Goal: Task Accomplishment & Management: Manage account settings

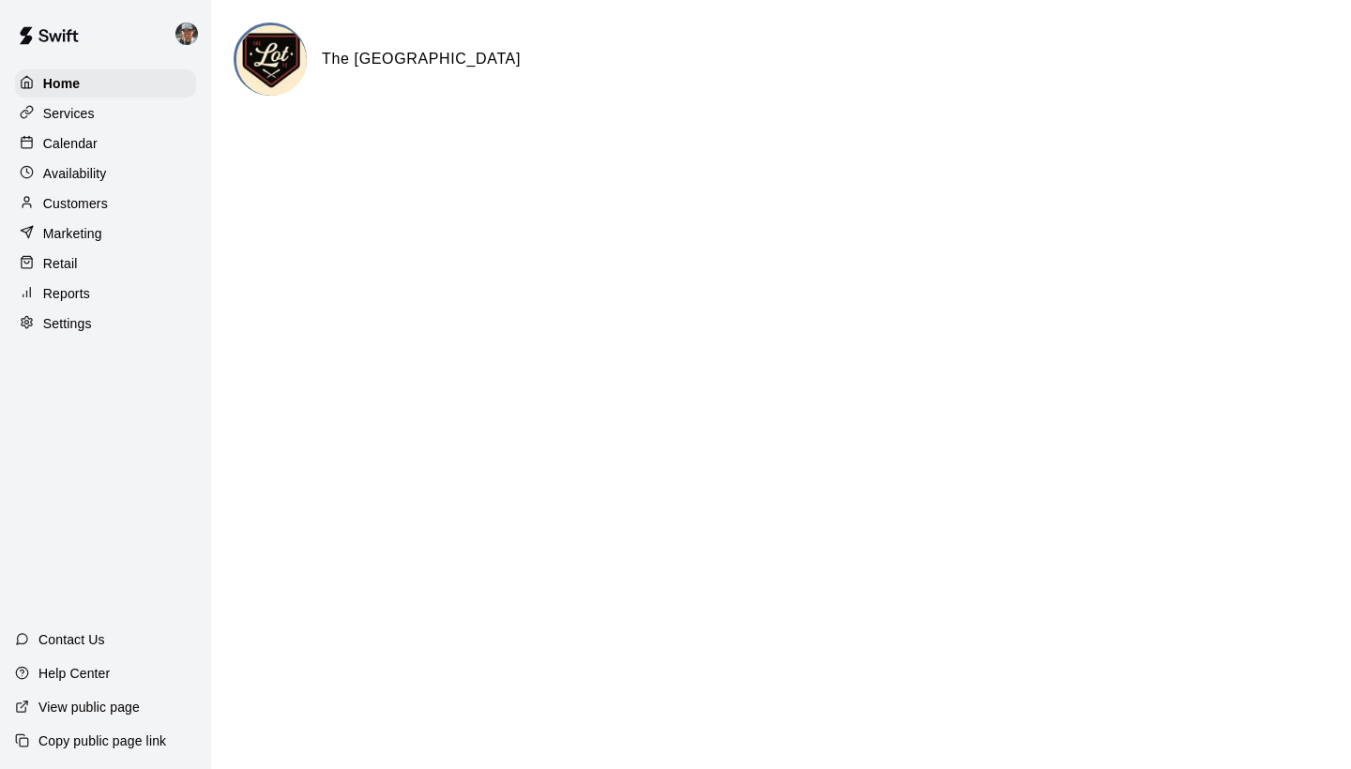
click at [76, 138] on p "Calendar" at bounding box center [70, 143] width 54 height 19
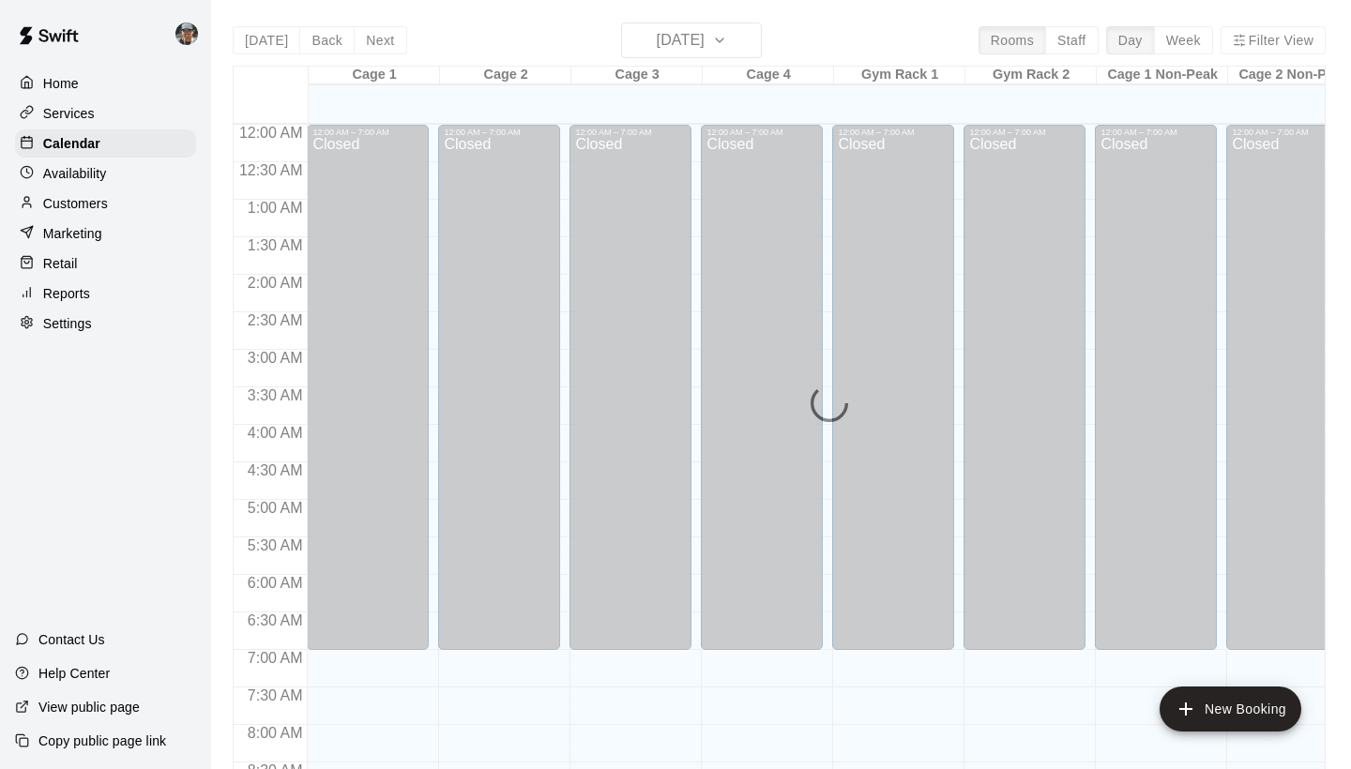
scroll to position [1080, 0]
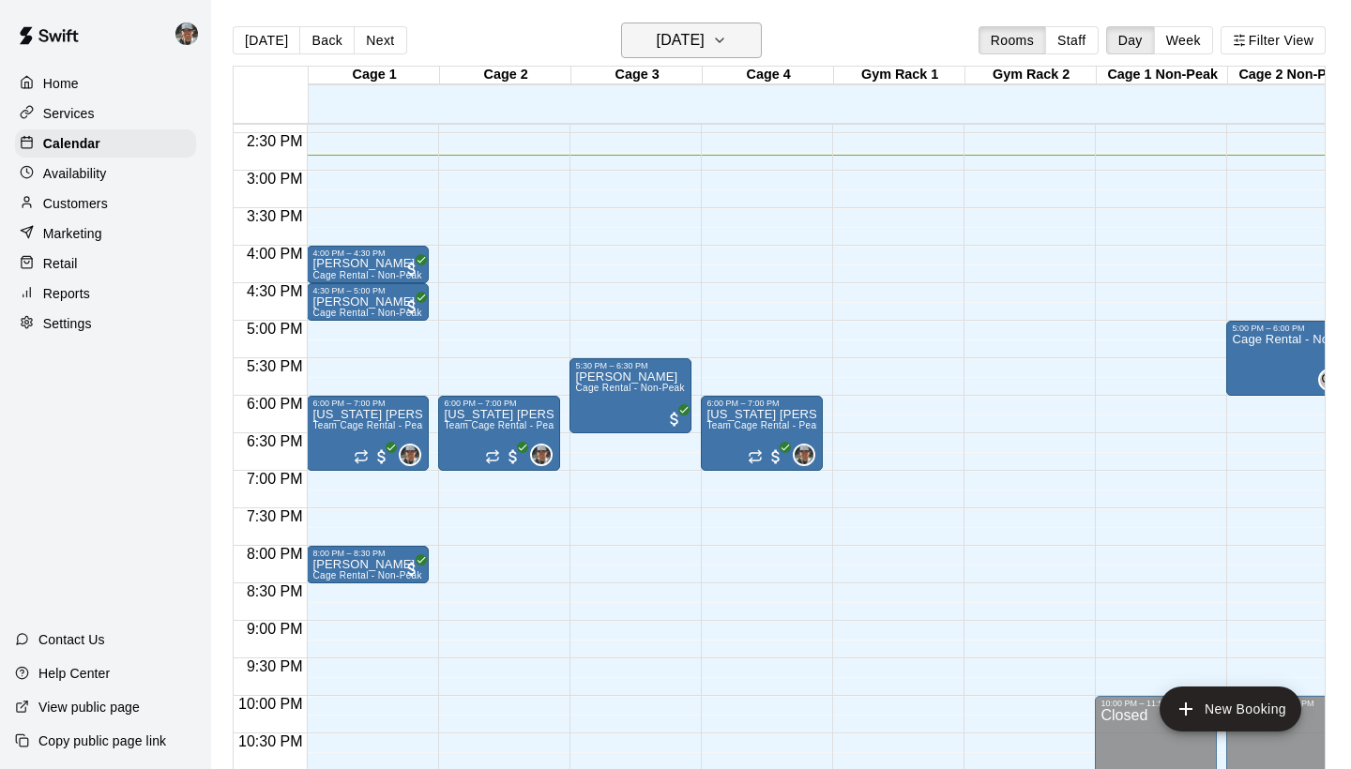
click at [727, 45] on icon "button" at bounding box center [719, 40] width 15 height 23
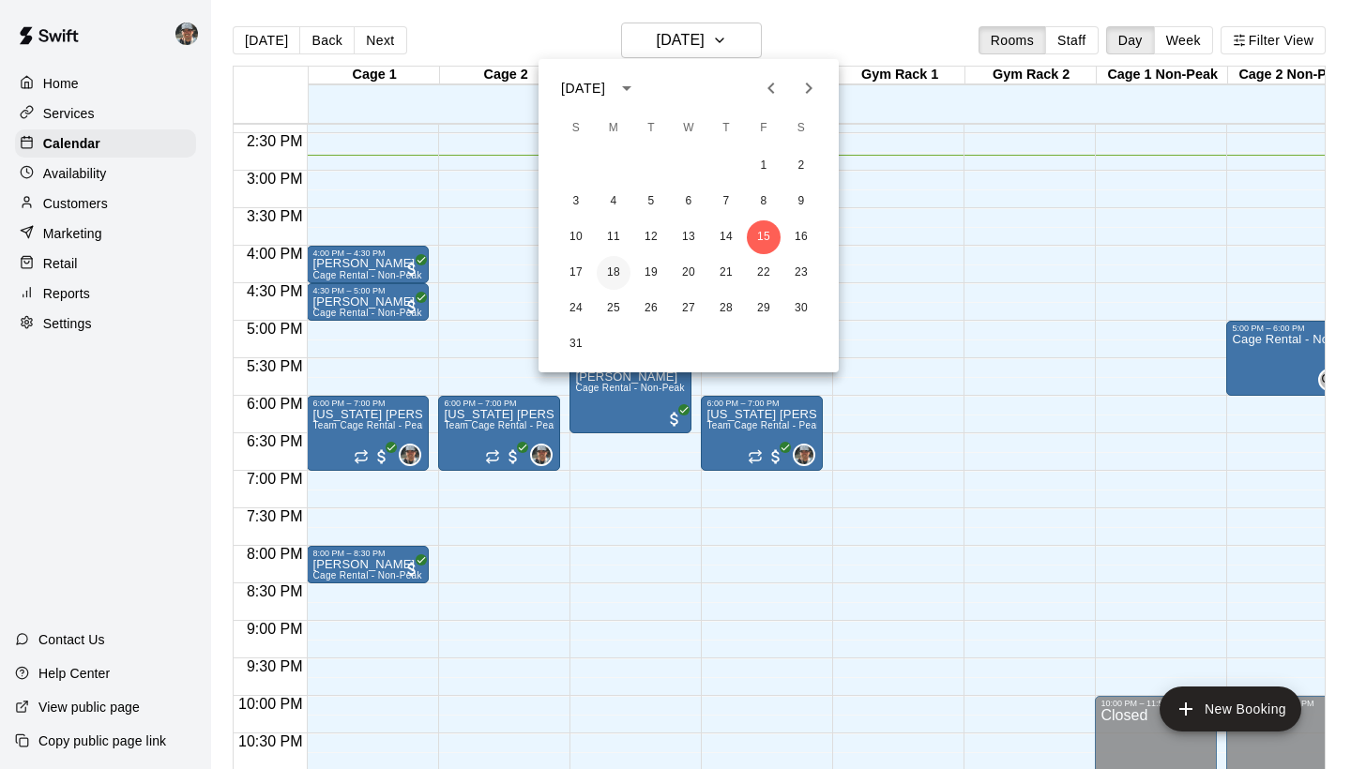
click at [617, 274] on button "18" at bounding box center [614, 273] width 34 height 34
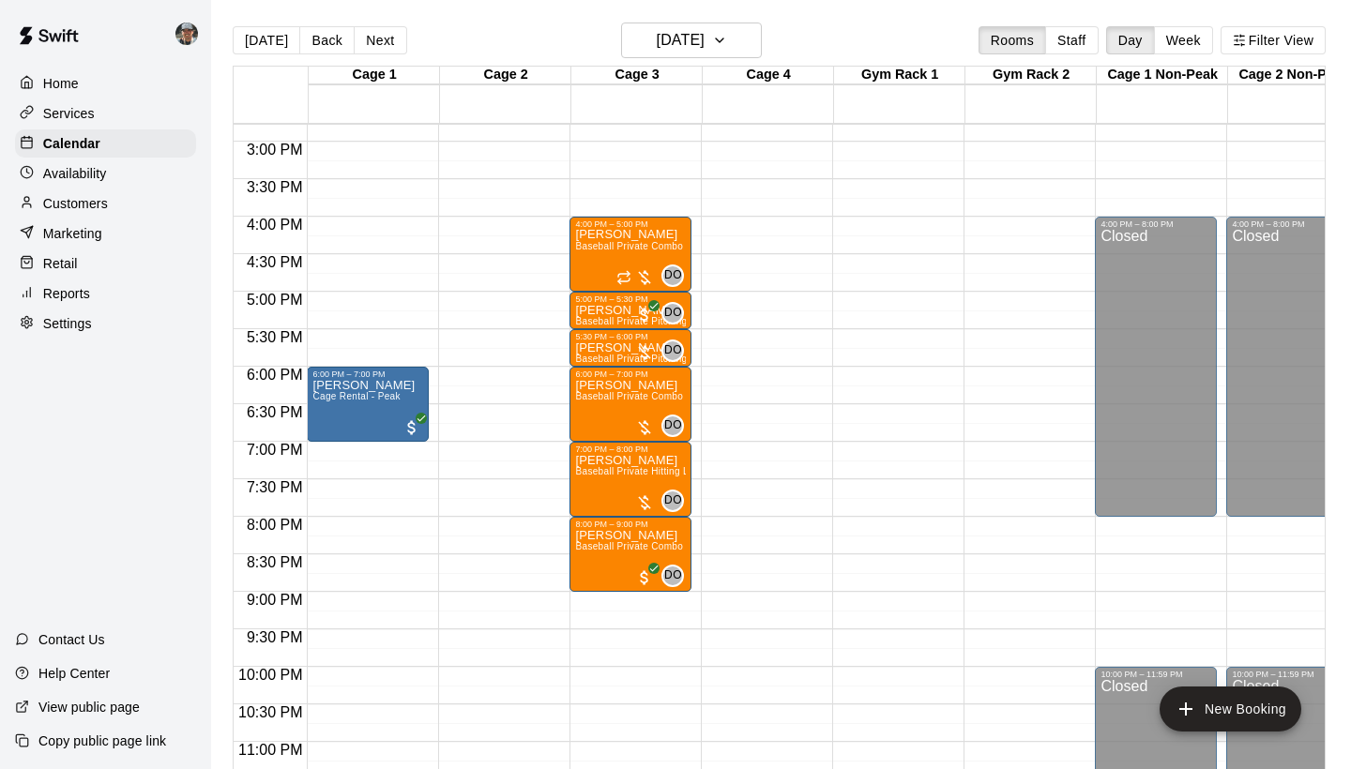
scroll to position [1110, 0]
click at [705, 47] on h6 "[DATE]" at bounding box center [681, 40] width 48 height 26
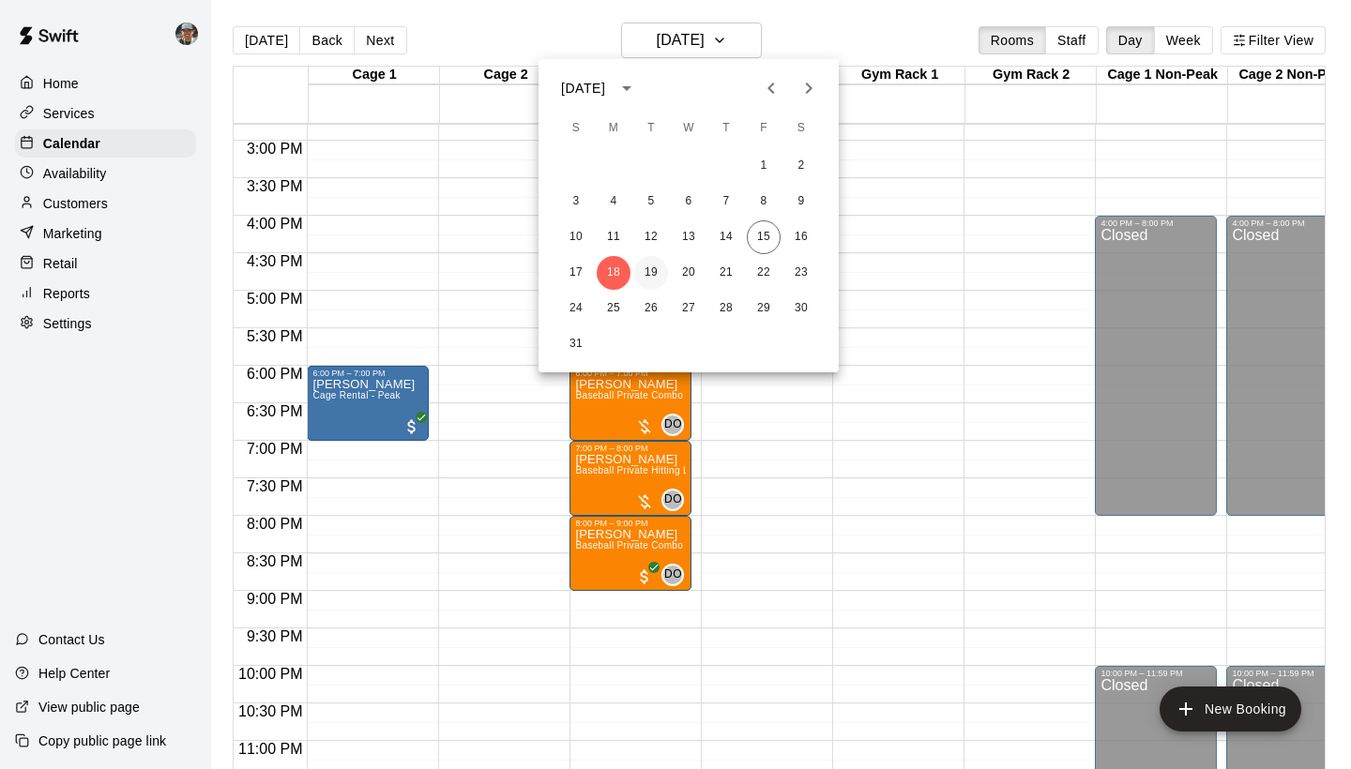
click at [654, 278] on button "19" at bounding box center [651, 273] width 34 height 34
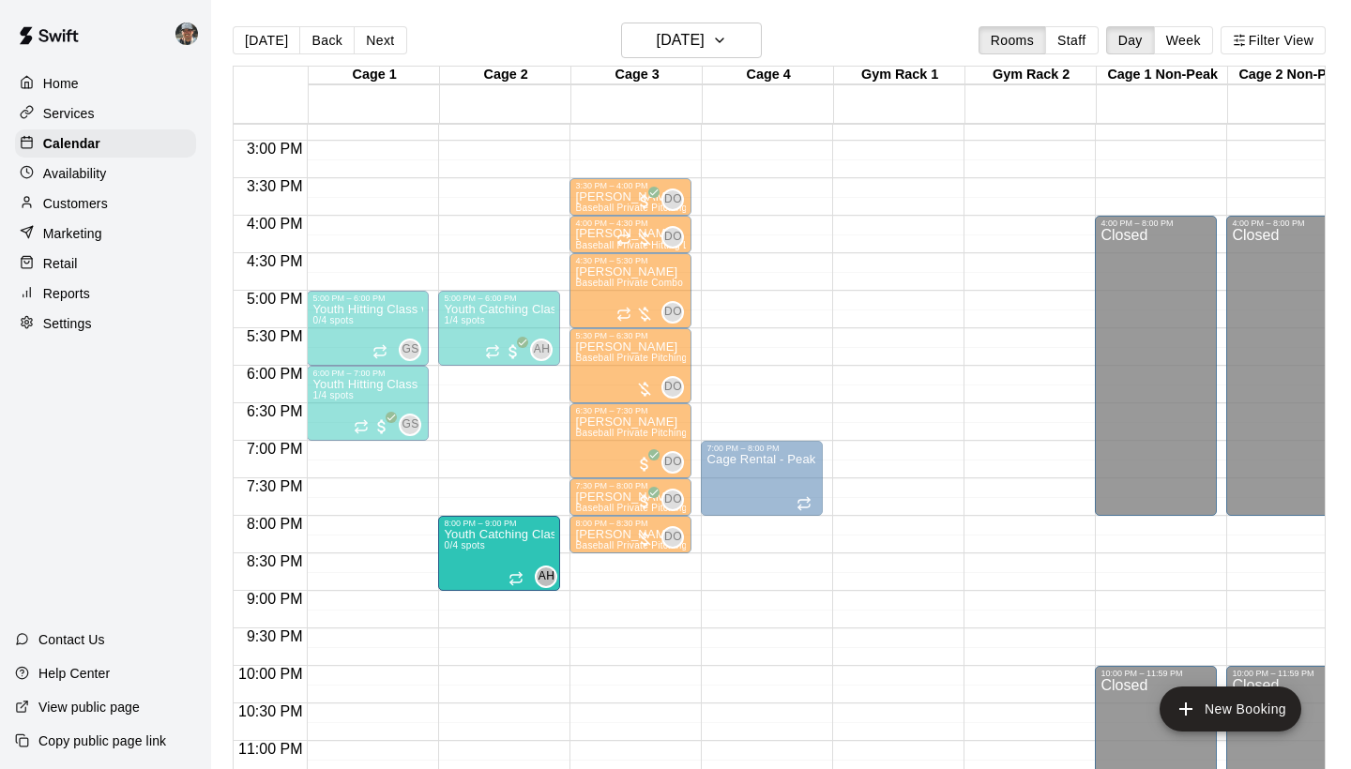
drag, startPoint x: 490, startPoint y: 397, endPoint x: 478, endPoint y: 560, distance: 163.7
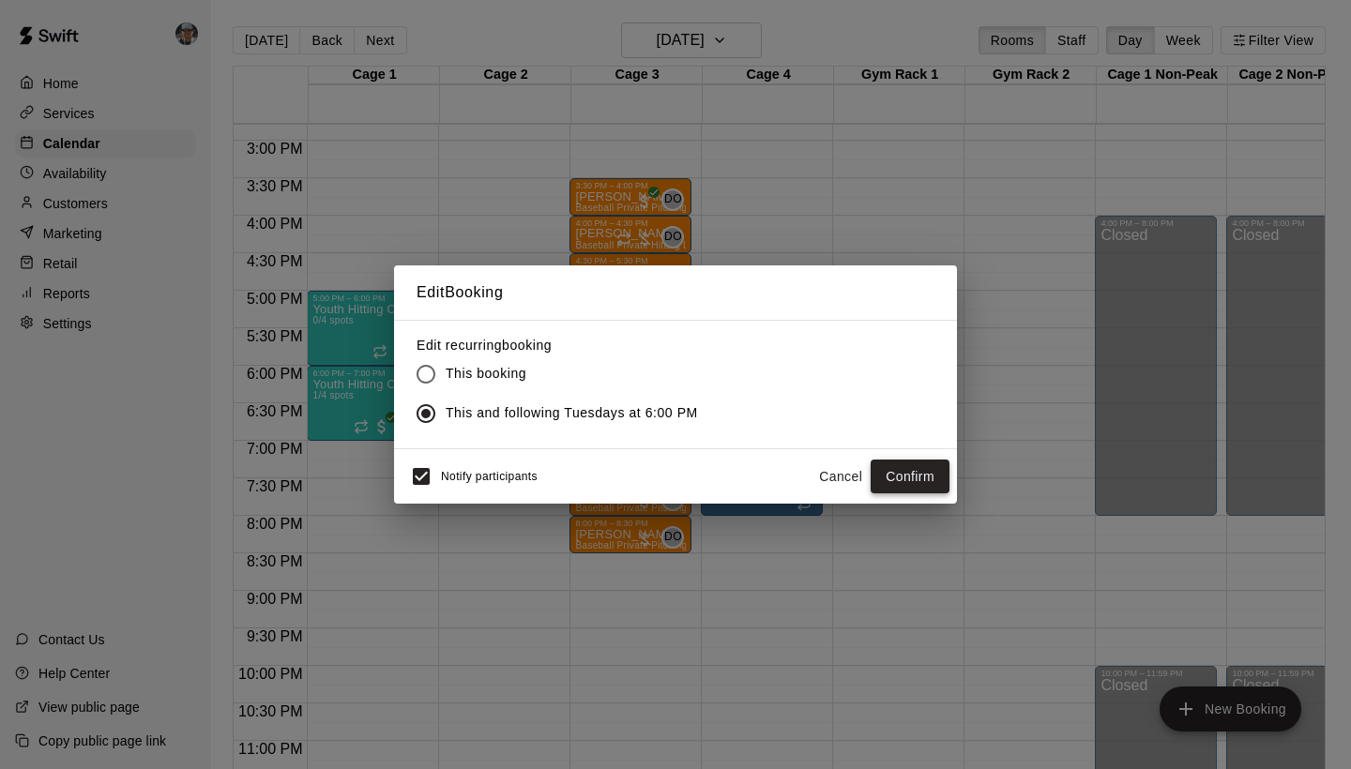
click at [927, 479] on button "Confirm" at bounding box center [910, 477] width 79 height 35
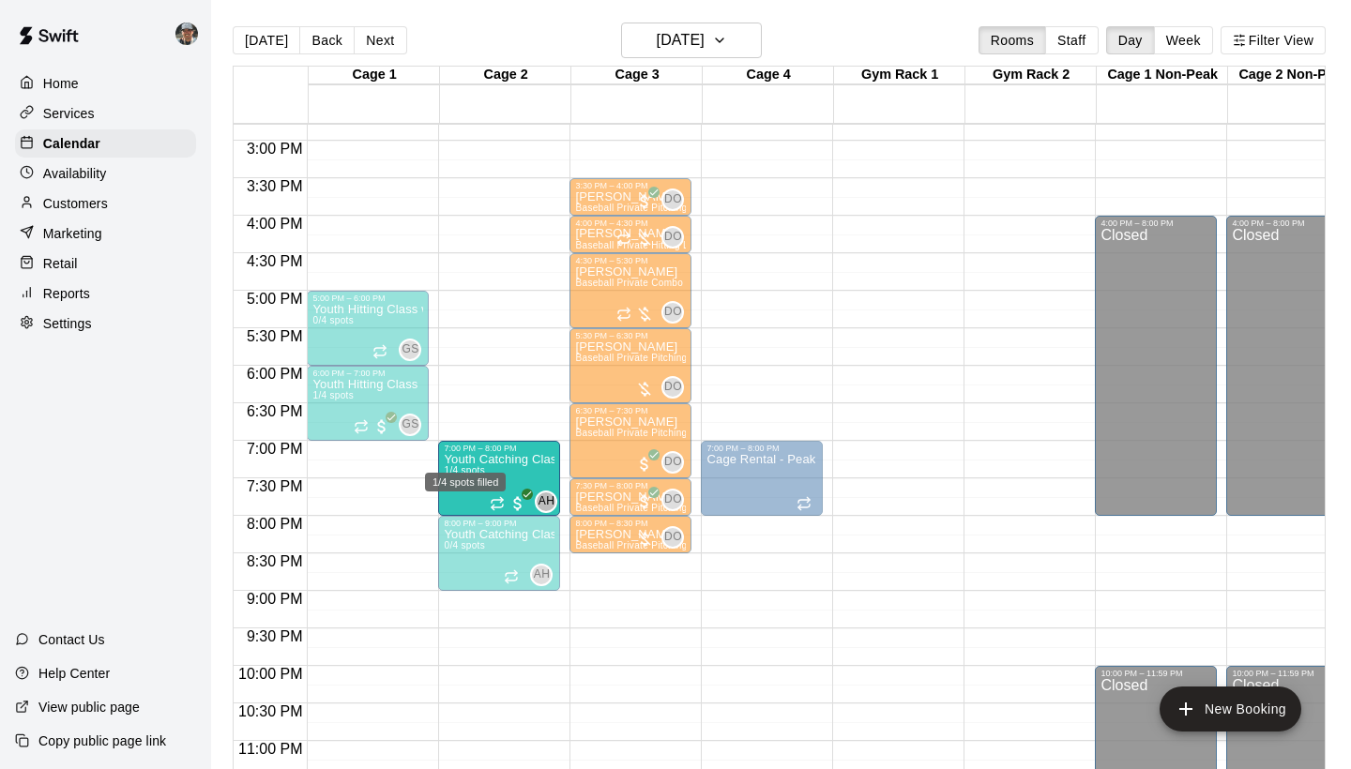
drag, startPoint x: 481, startPoint y: 315, endPoint x: 483, endPoint y: 465, distance: 150.1
drag, startPoint x: 488, startPoint y: 325, endPoint x: 482, endPoint y: 478, distance: 153.0
drag, startPoint x: 484, startPoint y: 329, endPoint x: 484, endPoint y: 495, distance: 166.1
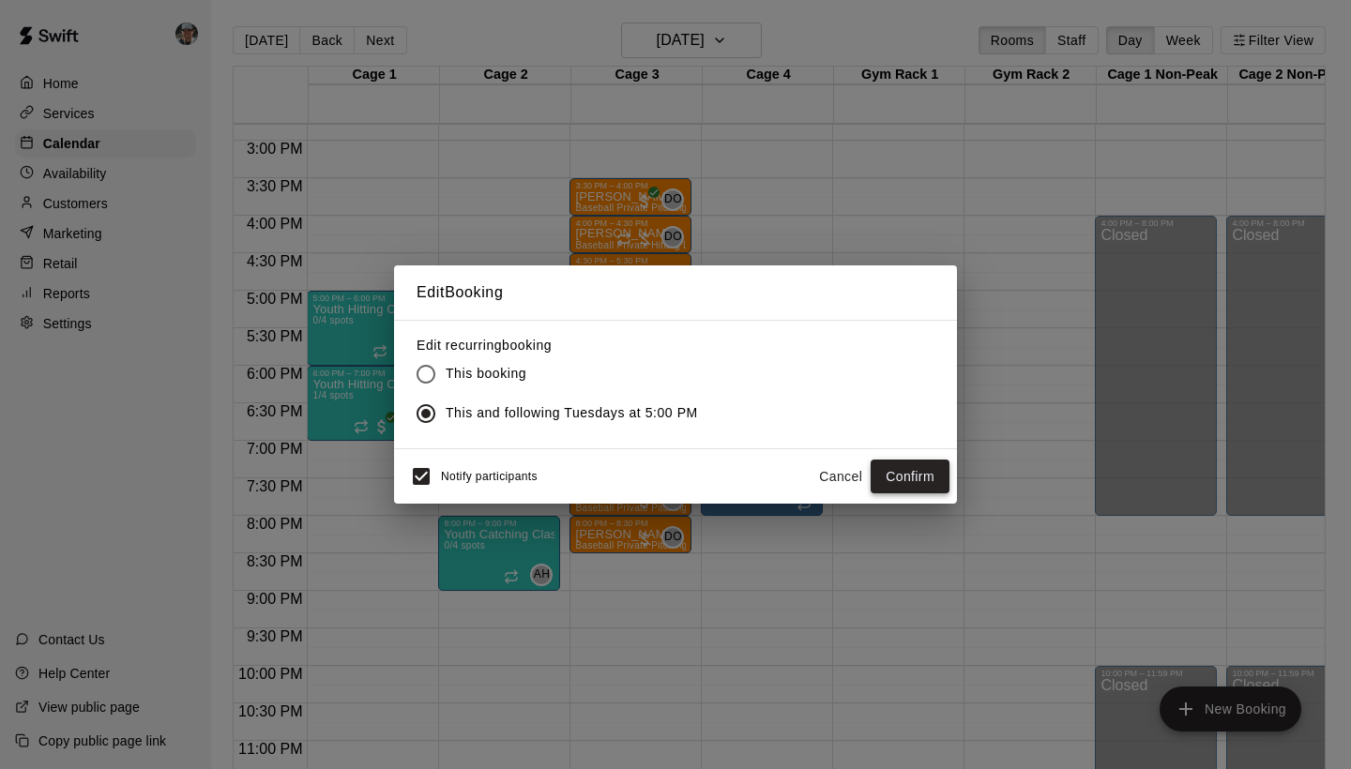
click at [928, 475] on button "Confirm" at bounding box center [910, 477] width 79 height 35
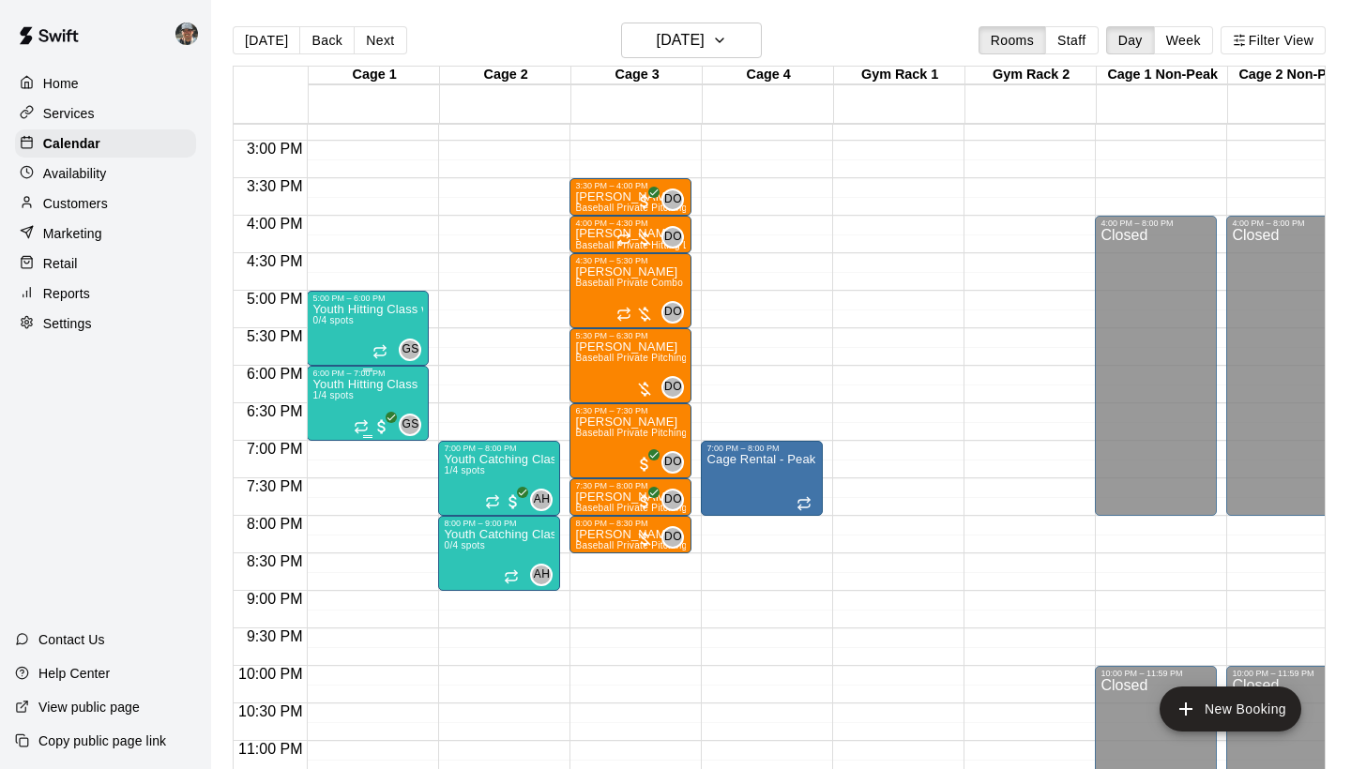
click at [397, 385] on p "Youth Hitting Class" at bounding box center [364, 385] width 105 height 0
click at [333, 406] on icon "edit" at bounding box center [332, 405] width 17 height 17
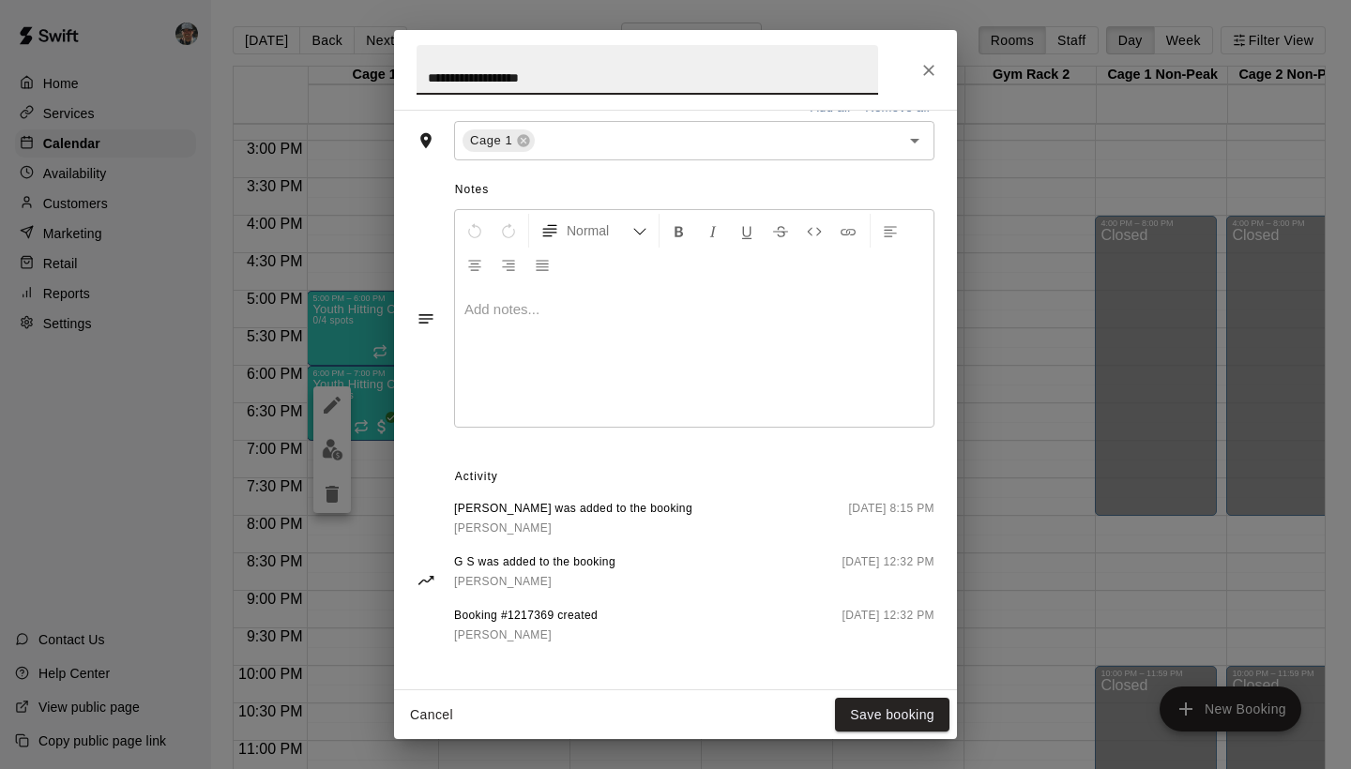
scroll to position [654, 0]
click at [923, 72] on icon "Close" at bounding box center [928, 70] width 19 height 19
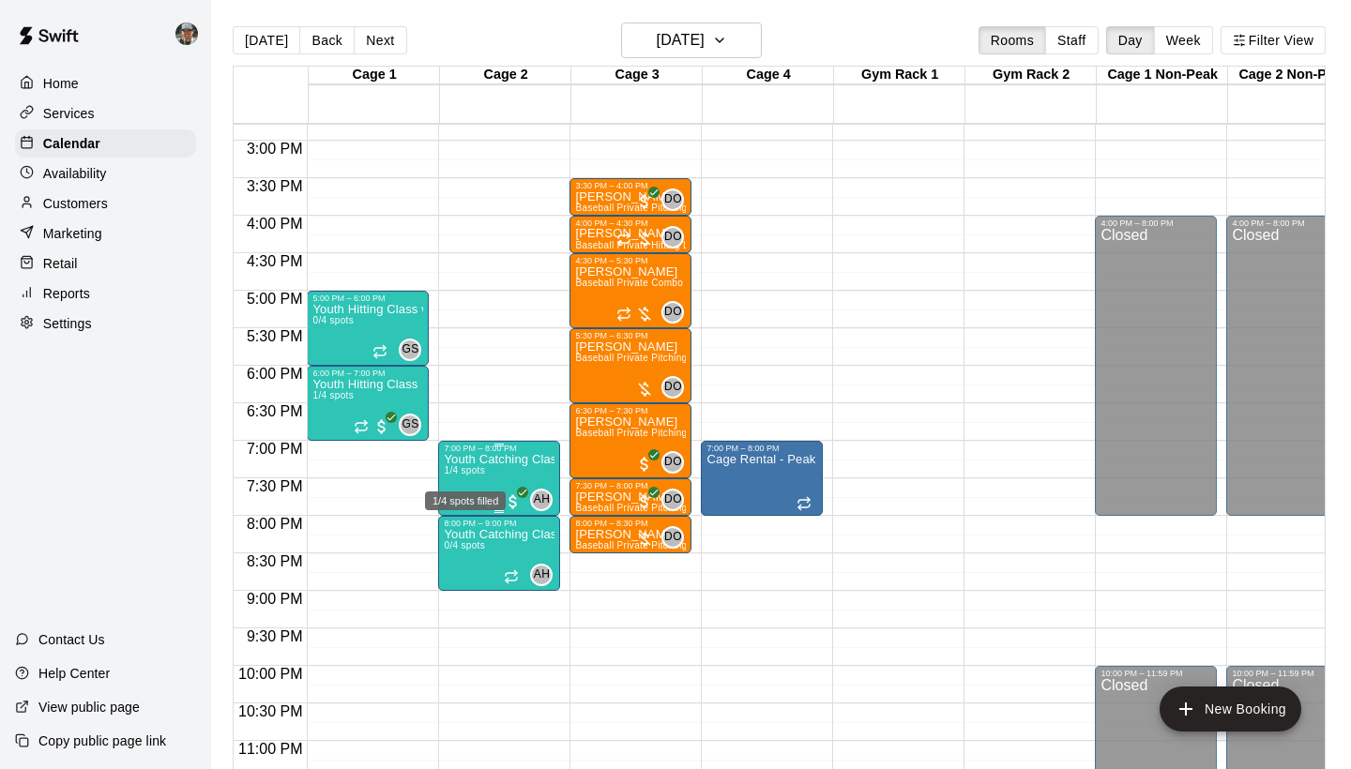
click at [476, 470] on span "1/4 spots" at bounding box center [464, 470] width 41 height 10
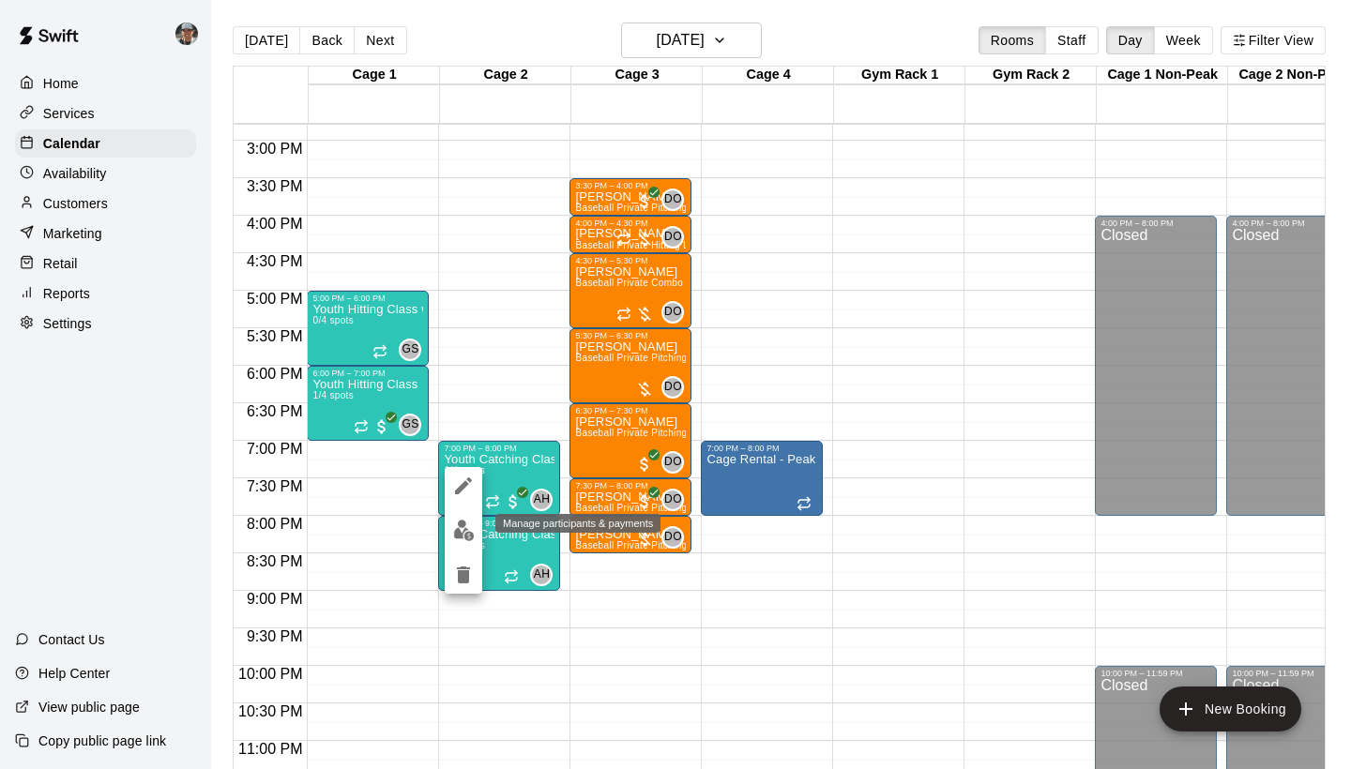
click at [463, 543] on button "edit" at bounding box center [464, 530] width 38 height 37
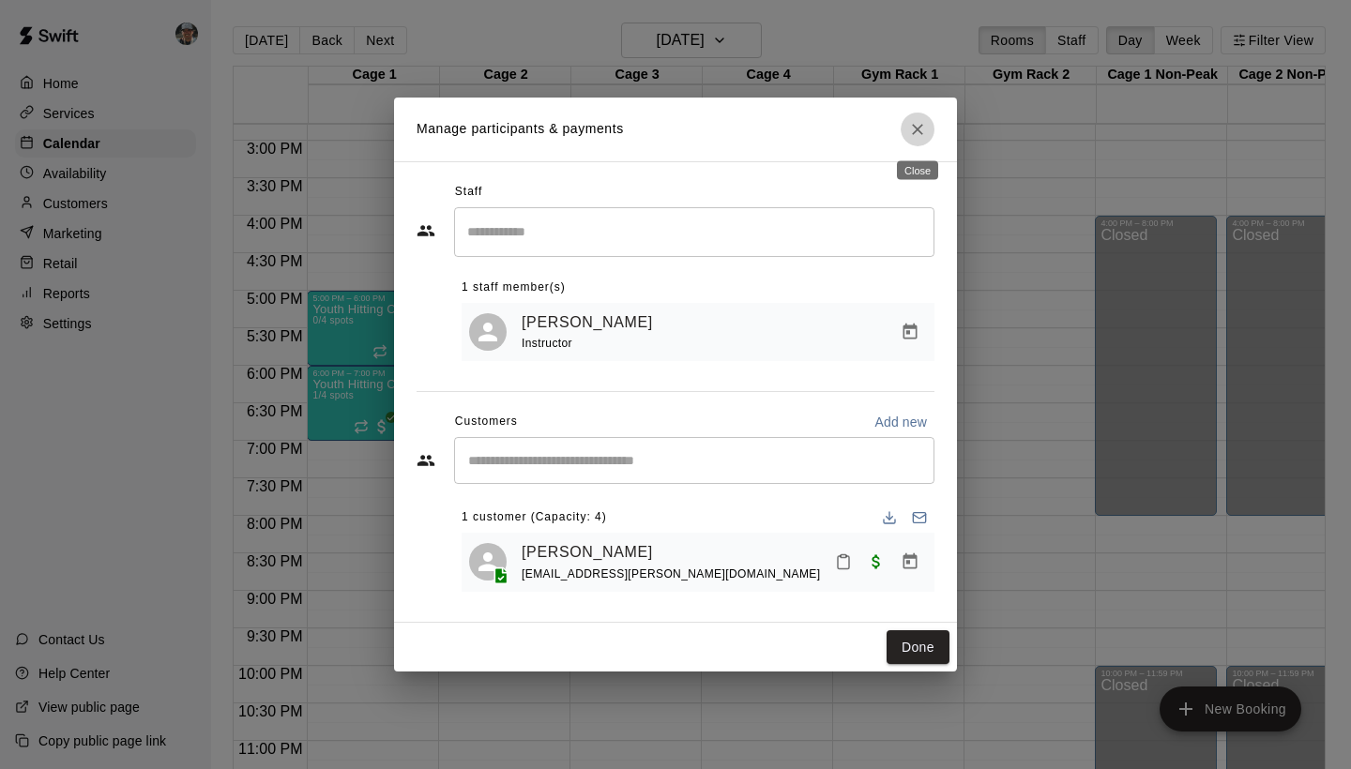
click at [914, 129] on icon "Close" at bounding box center [917, 129] width 19 height 19
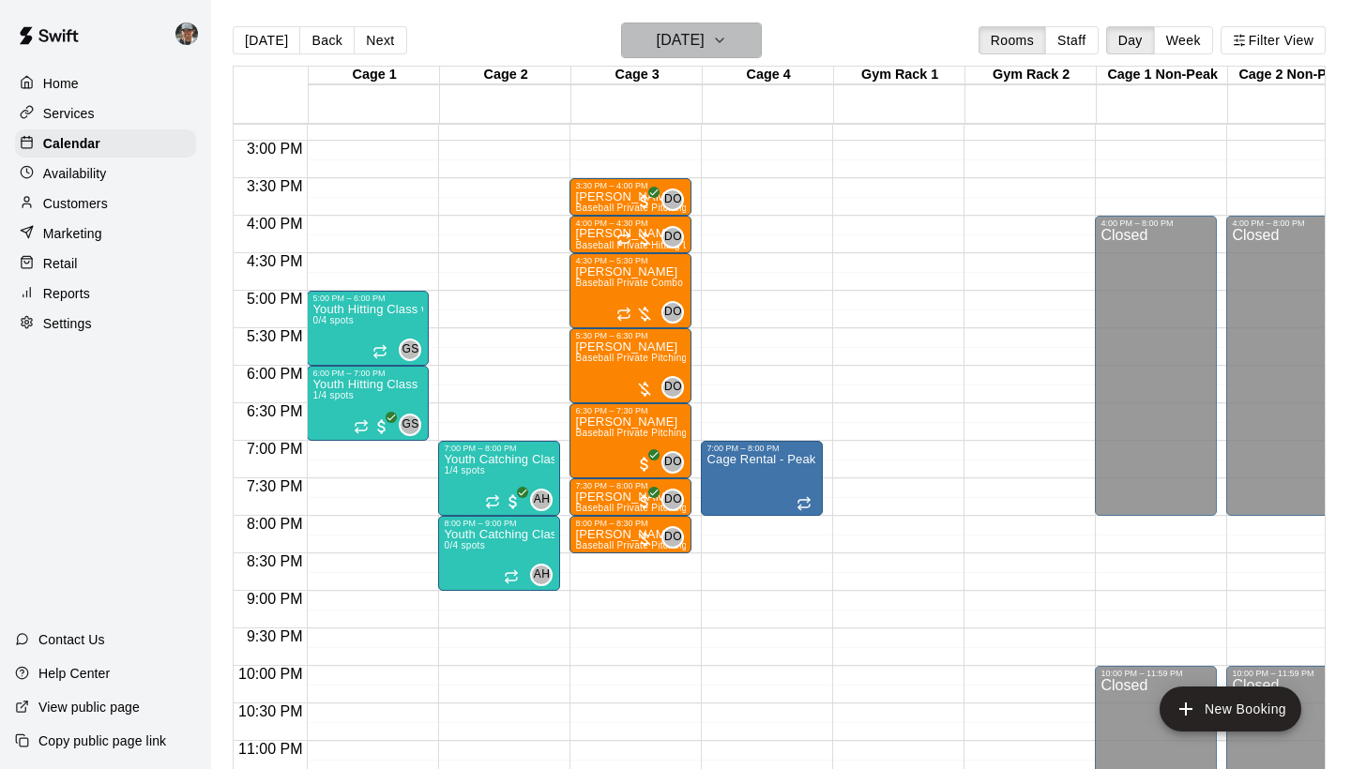
click at [727, 46] on icon "button" at bounding box center [719, 40] width 15 height 23
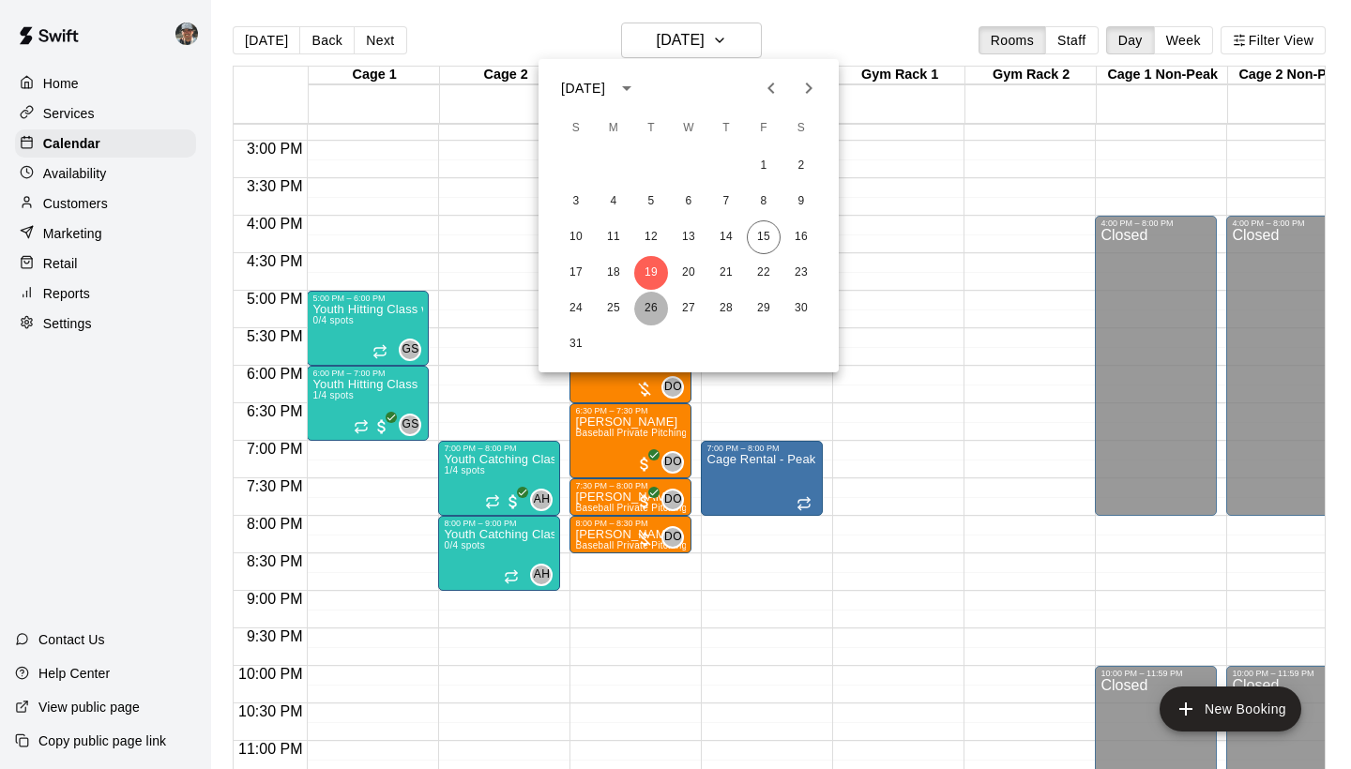
click at [649, 301] on button "26" at bounding box center [651, 309] width 34 height 34
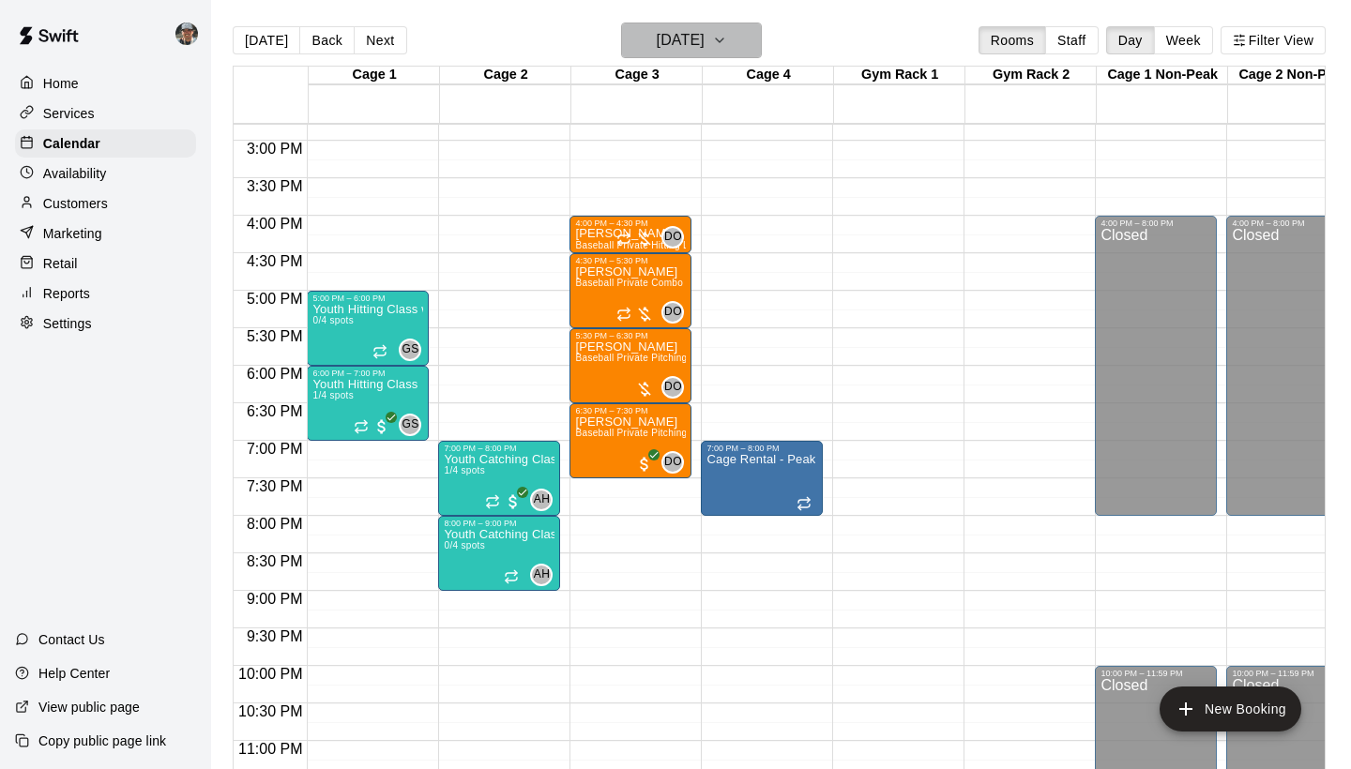
click at [727, 43] on icon "button" at bounding box center [719, 40] width 15 height 23
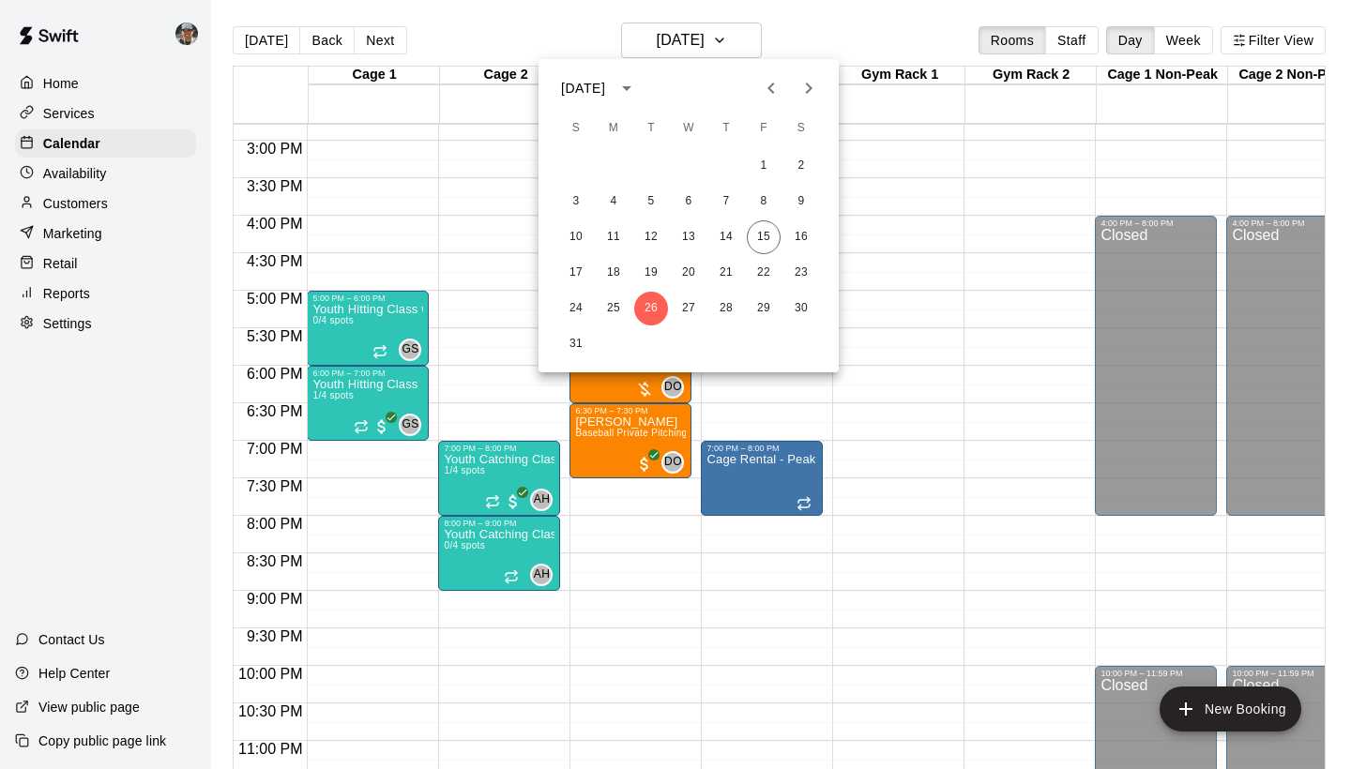
click at [806, 91] on icon "Next month" at bounding box center [808, 88] width 23 height 23
click at [648, 164] on button "2" at bounding box center [651, 166] width 34 height 34
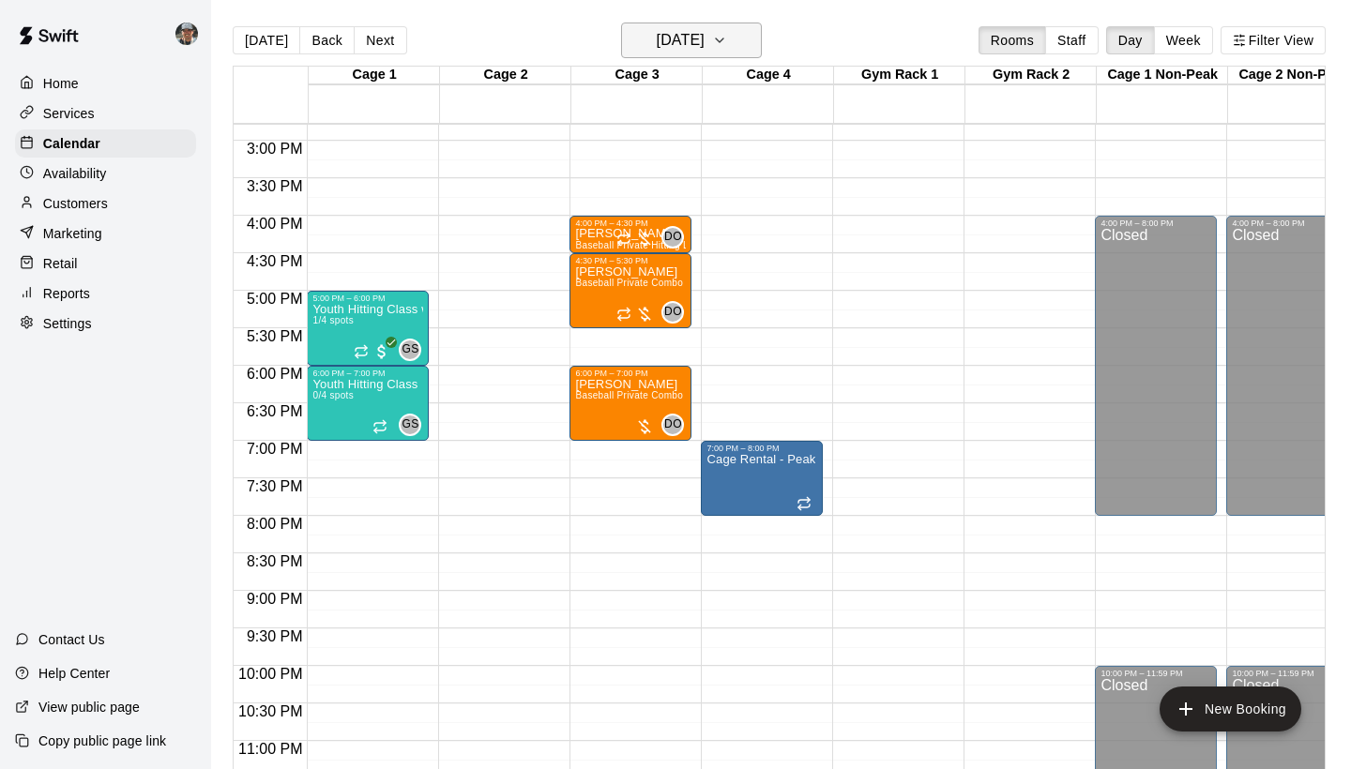
click at [727, 48] on icon "button" at bounding box center [719, 40] width 15 height 23
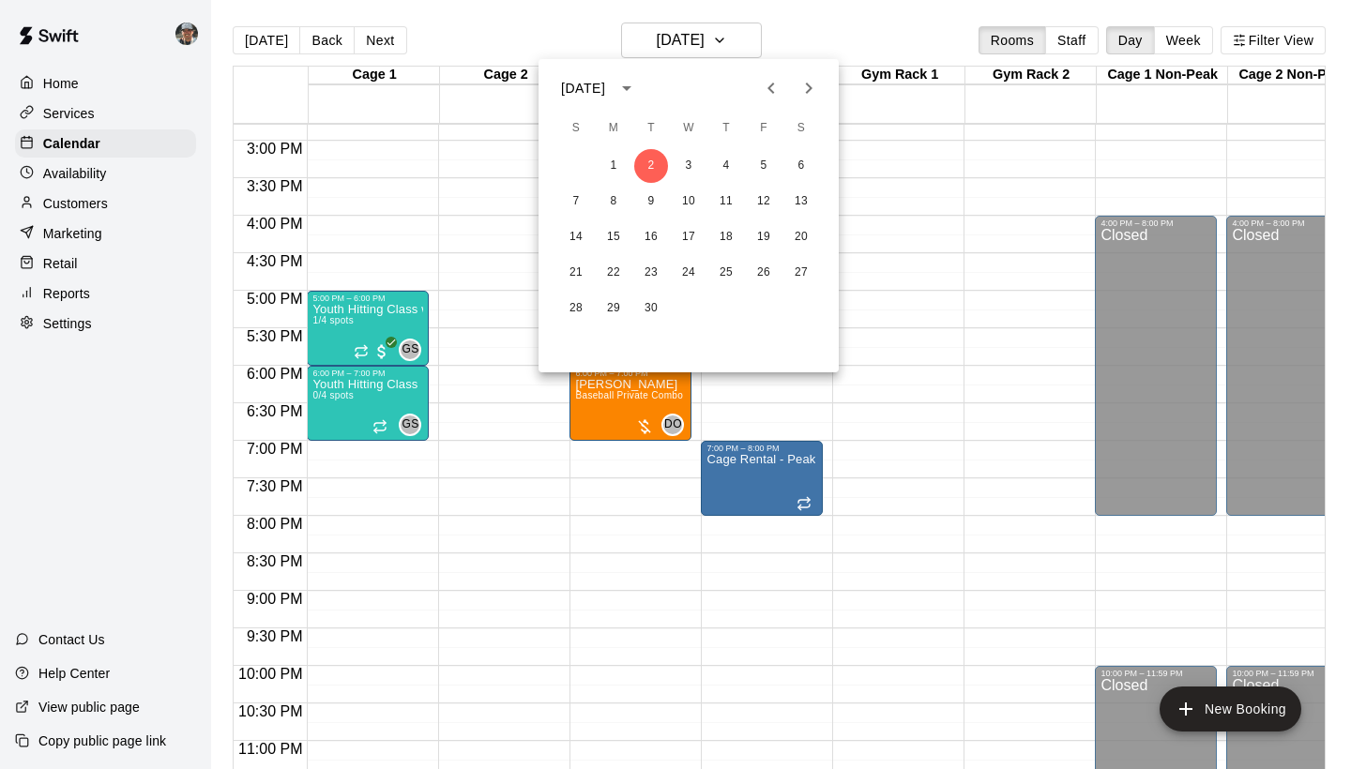
click at [747, 43] on div at bounding box center [675, 384] width 1351 height 769
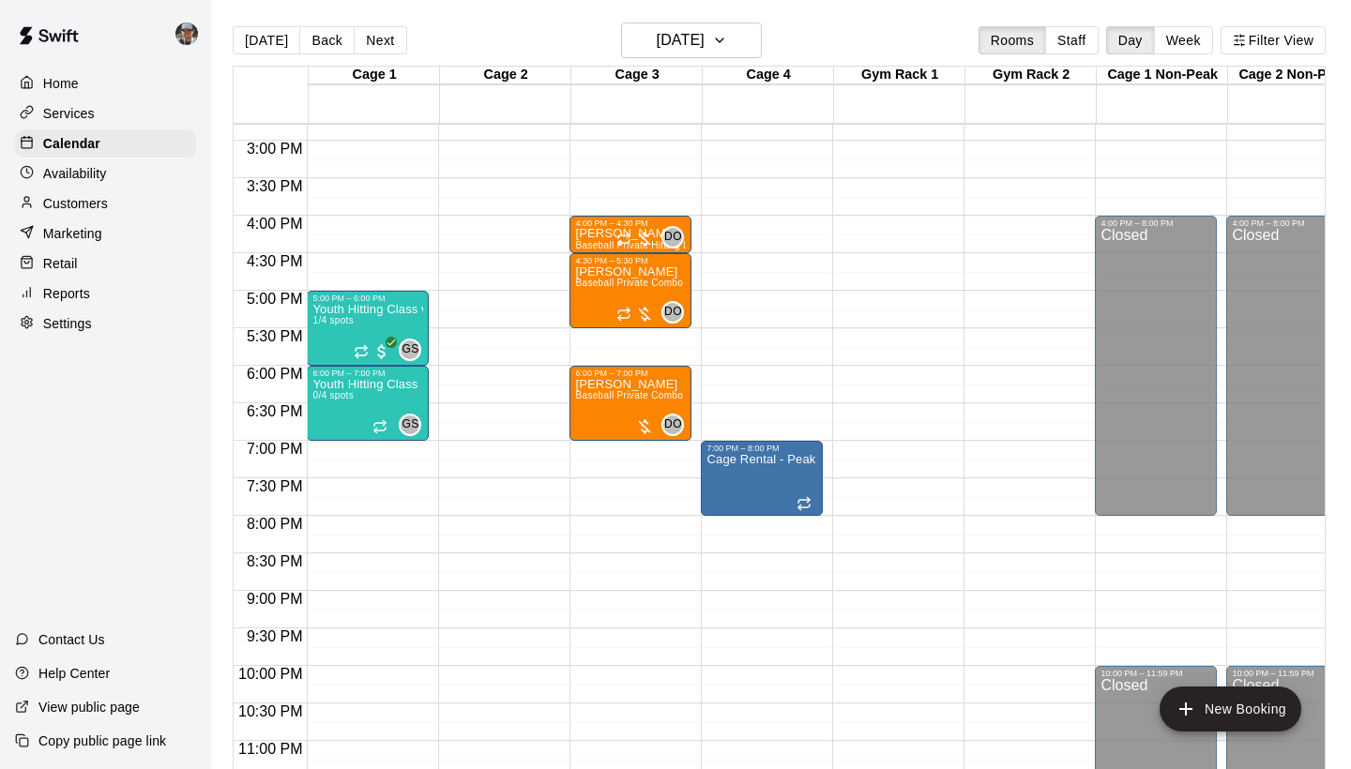
click at [727, 43] on icon "button" at bounding box center [719, 40] width 15 height 23
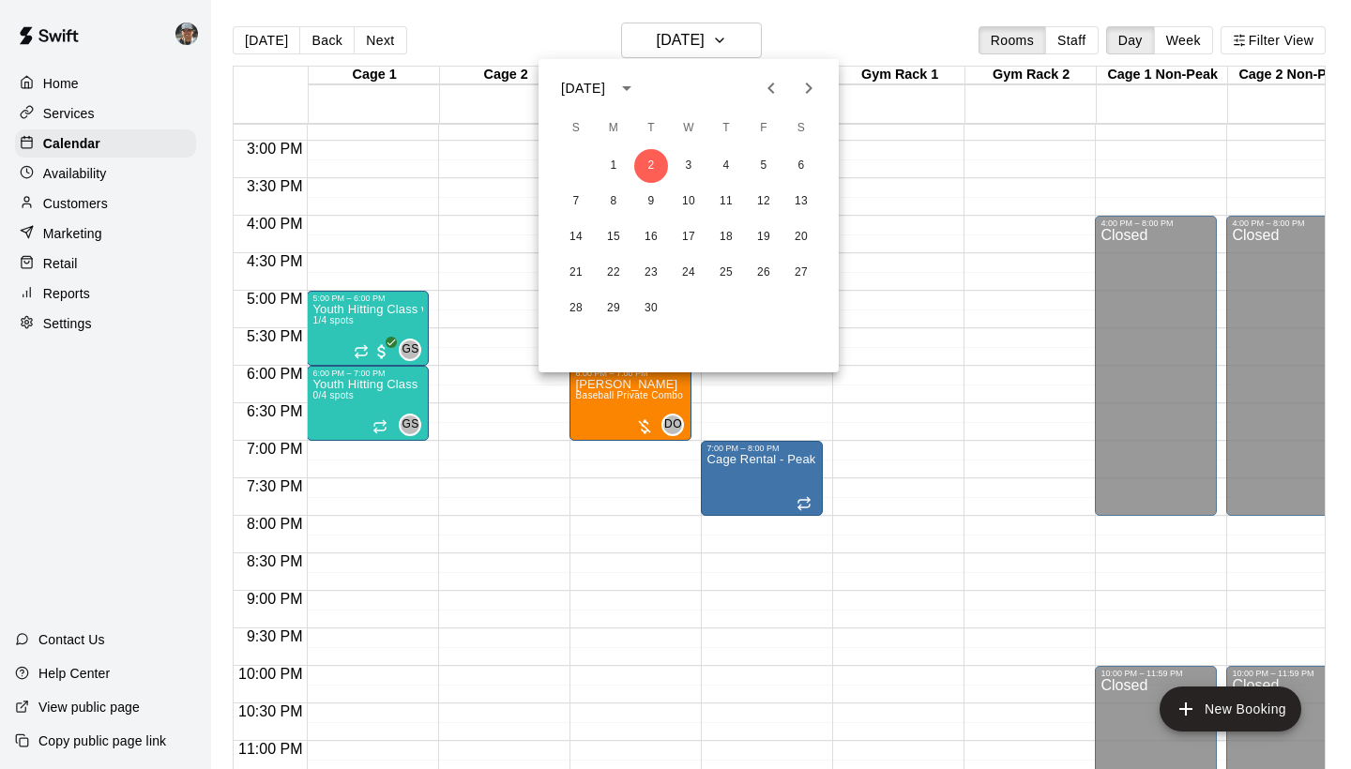
click at [766, 94] on icon "Previous month" at bounding box center [771, 88] width 23 height 23
click at [808, 85] on icon "Next month" at bounding box center [809, 88] width 7 height 11
click at [726, 277] on button "21" at bounding box center [726, 273] width 34 height 34
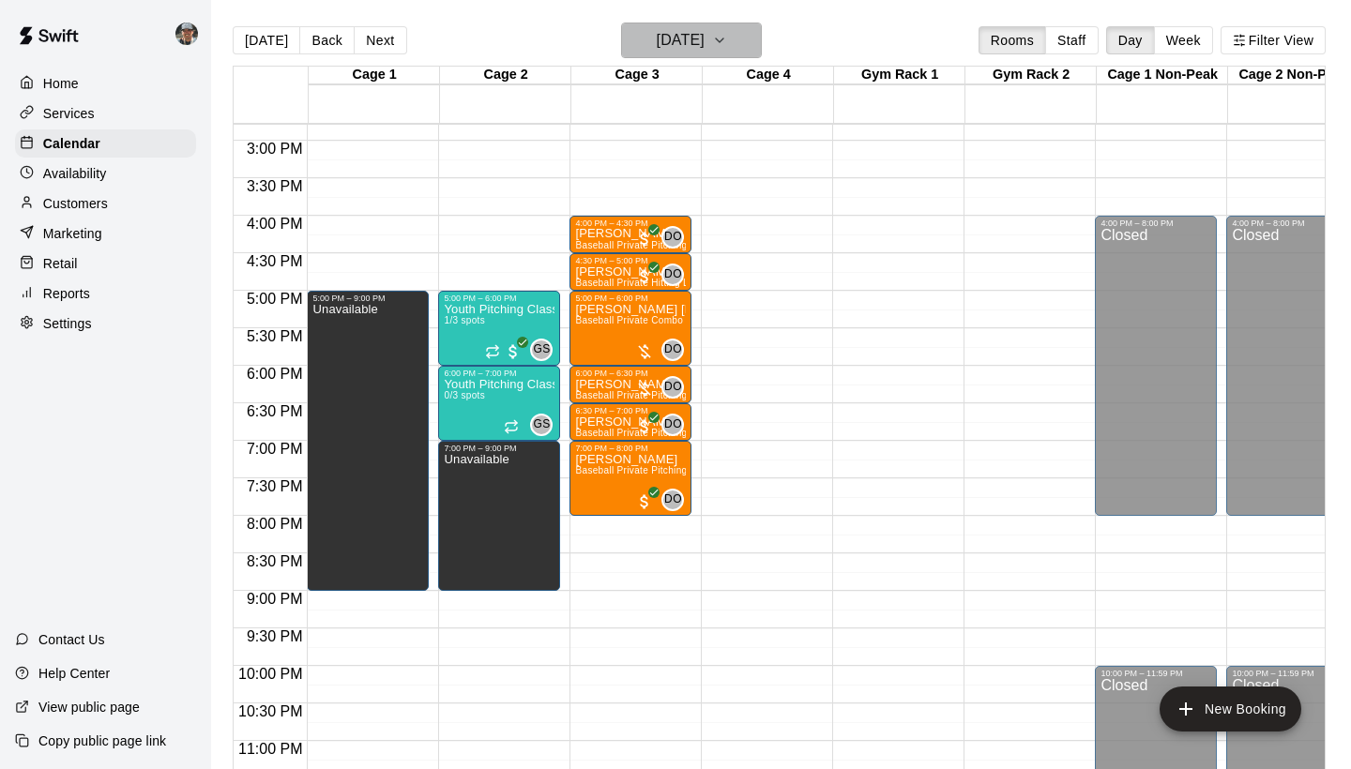
click at [727, 33] on icon "button" at bounding box center [719, 40] width 15 height 23
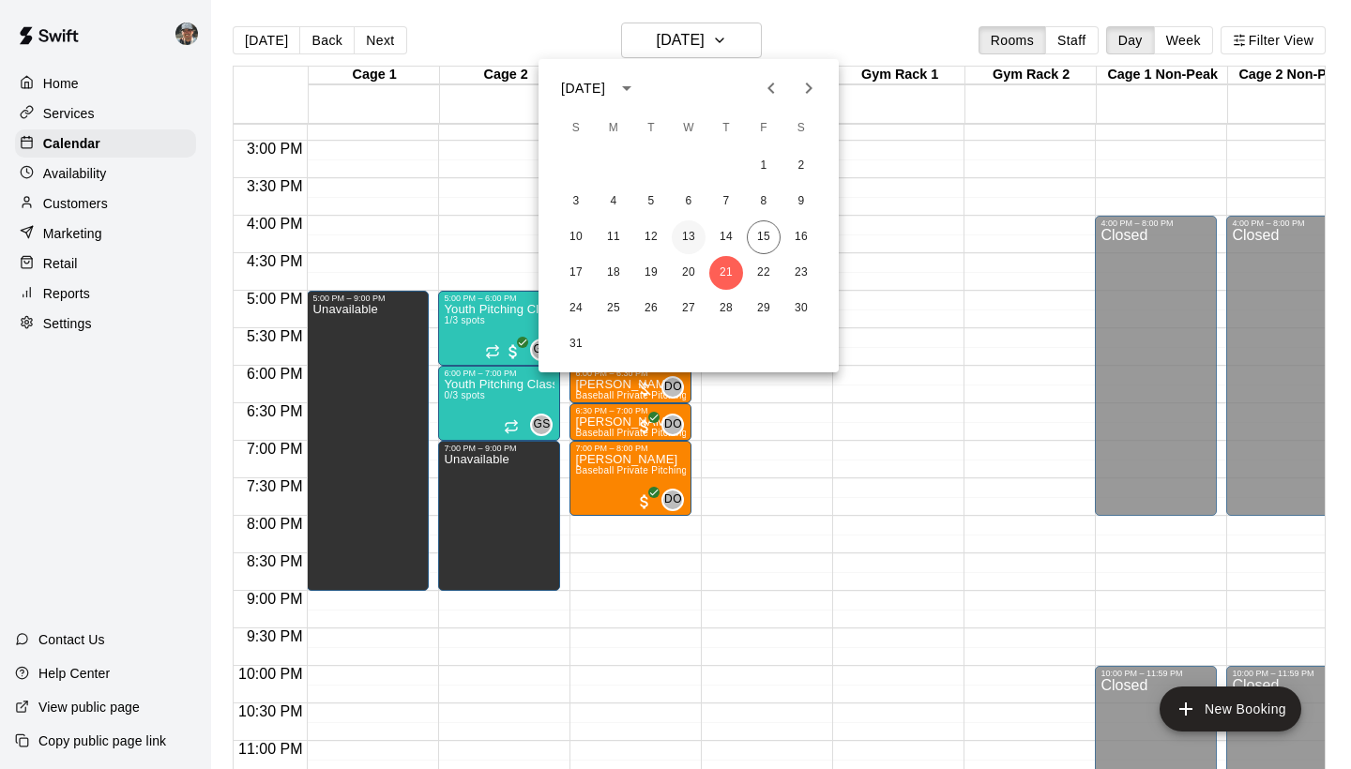
click at [693, 236] on button "13" at bounding box center [689, 237] width 34 height 34
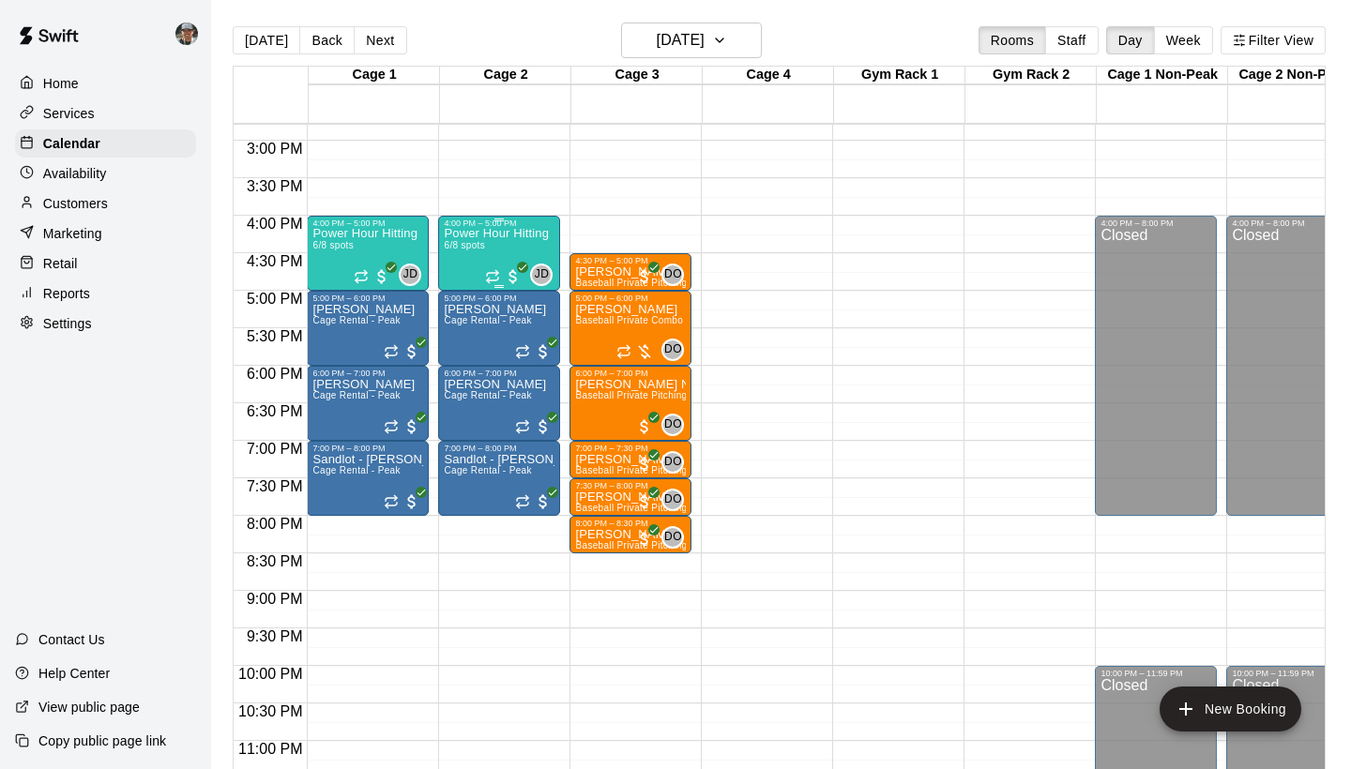
click at [491, 246] on div "Power Hour Hitting 6/8 spots" at bounding box center [496, 612] width 105 height 769
click at [465, 293] on img "edit" at bounding box center [464, 293] width 22 height 22
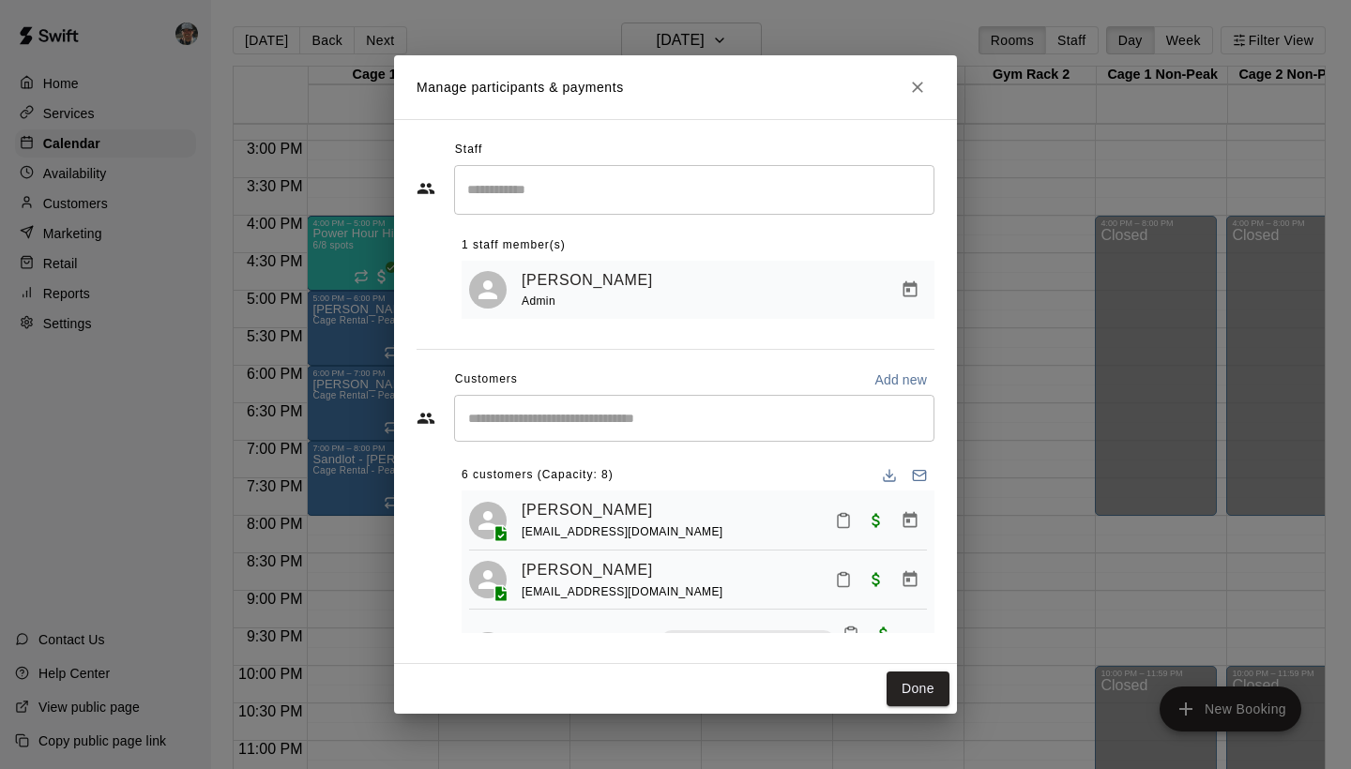
scroll to position [0, 0]
click at [922, 88] on icon "Close" at bounding box center [917, 87] width 19 height 19
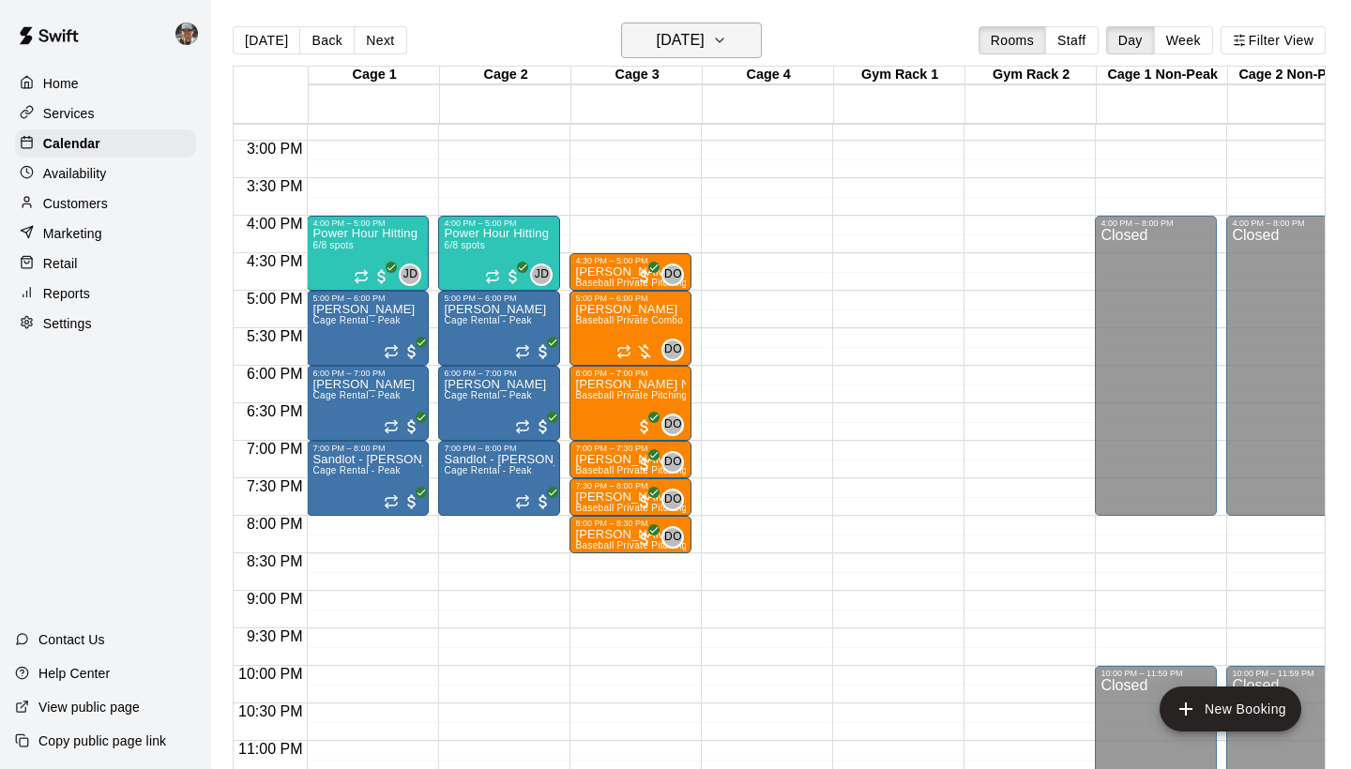
click at [749, 35] on button "[DATE]" at bounding box center [691, 41] width 141 height 36
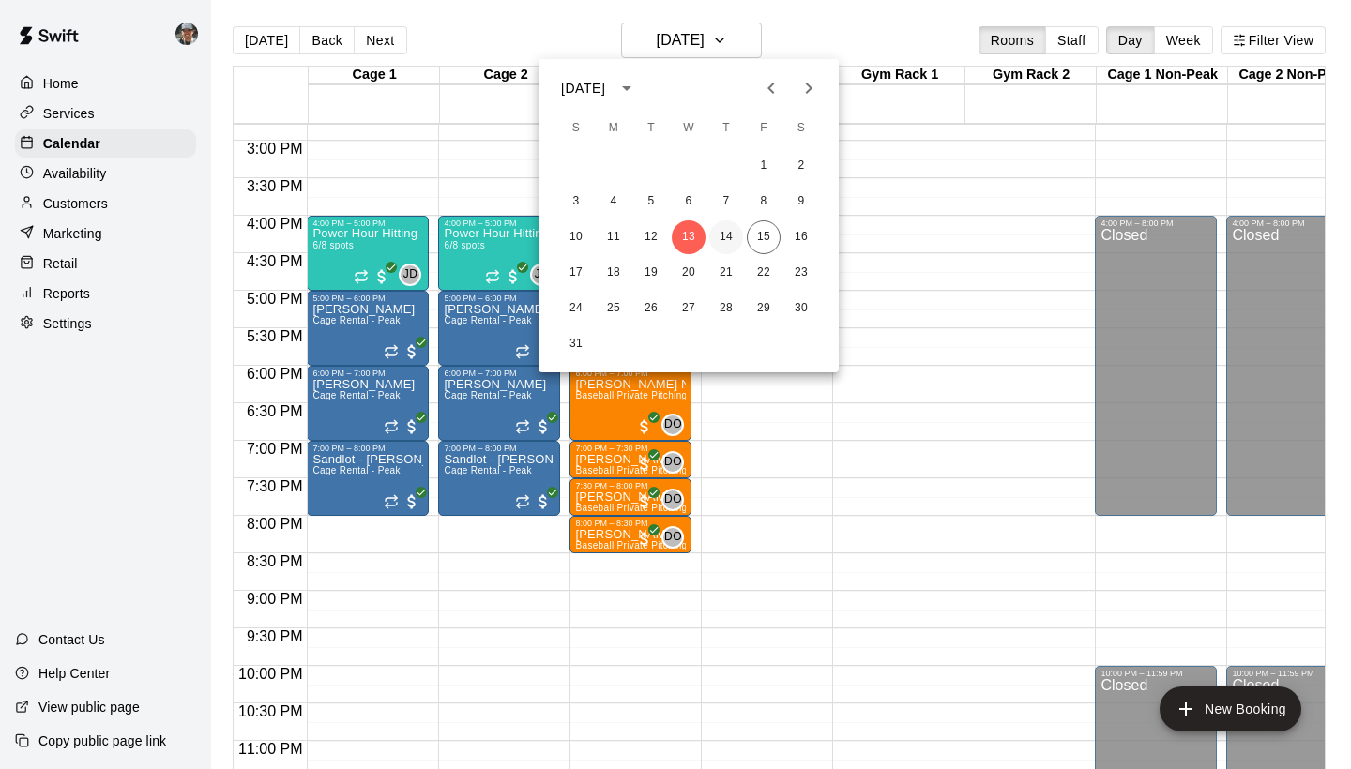
click at [727, 243] on button "14" at bounding box center [726, 237] width 34 height 34
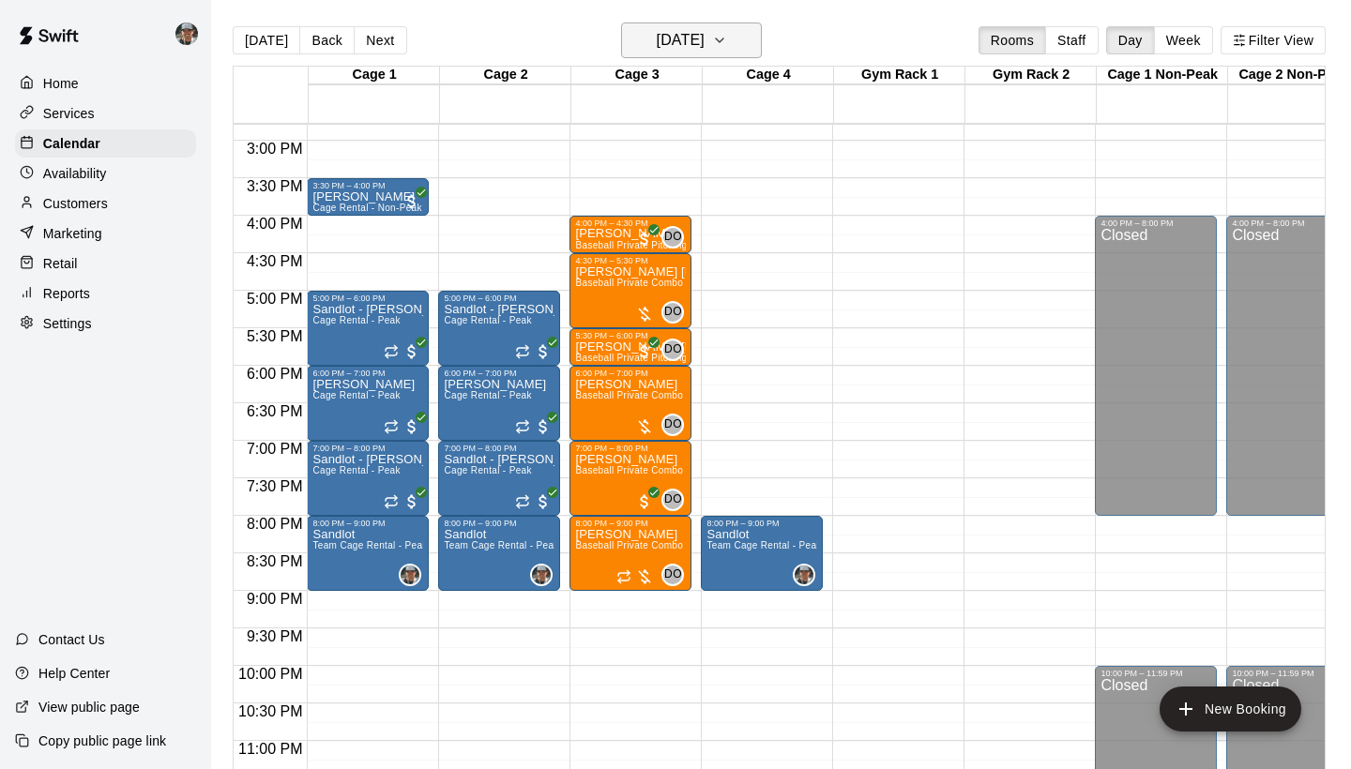
click at [727, 46] on icon "button" at bounding box center [719, 40] width 15 height 23
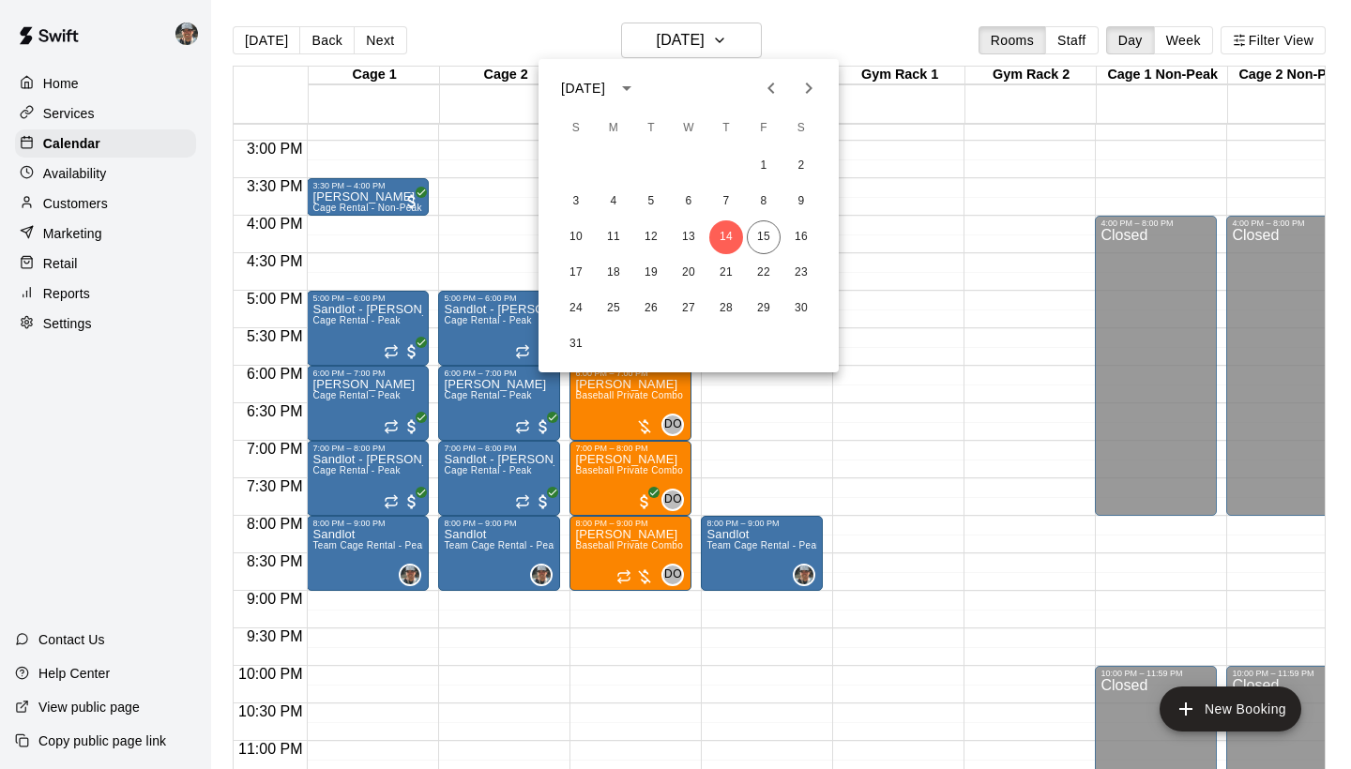
click at [931, 293] on div at bounding box center [675, 384] width 1351 height 769
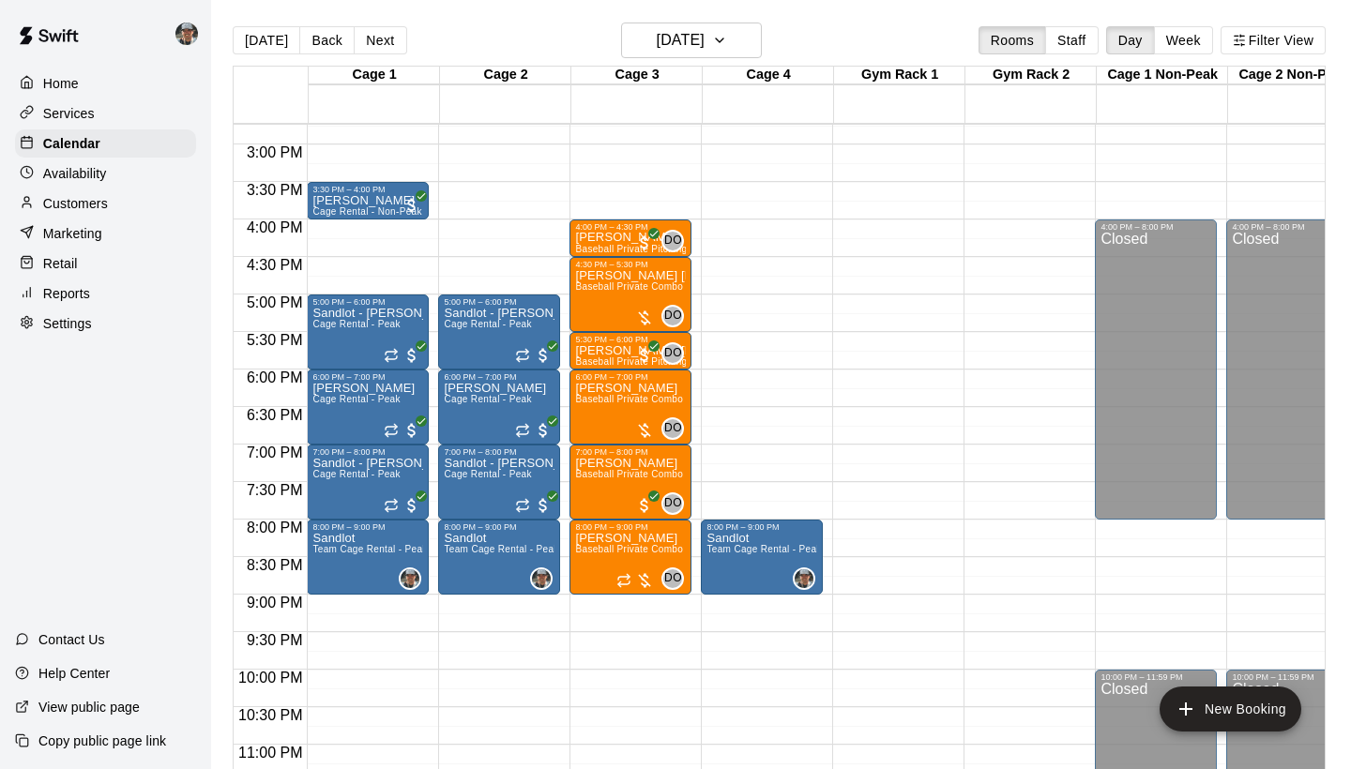
scroll to position [1106, 0]
click at [73, 325] on p "Settings" at bounding box center [67, 323] width 49 height 19
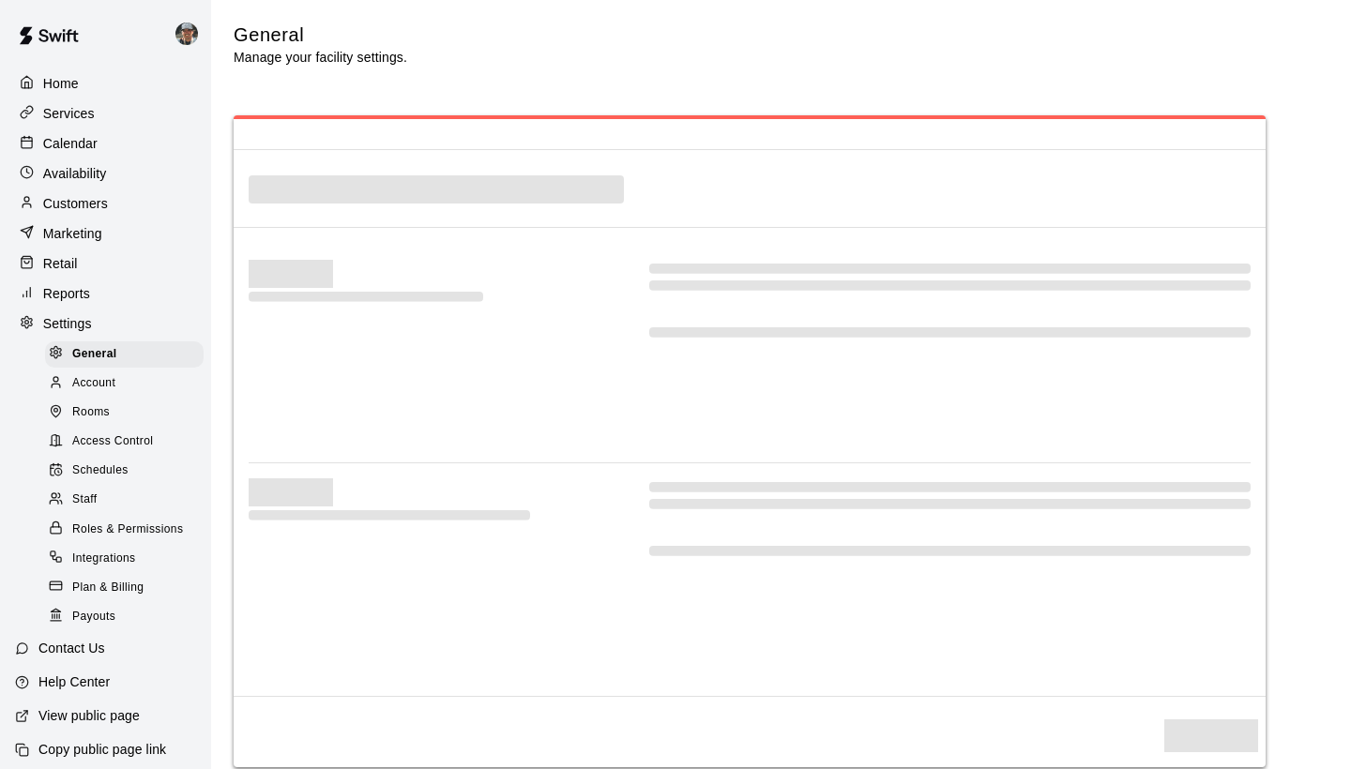
select select "**"
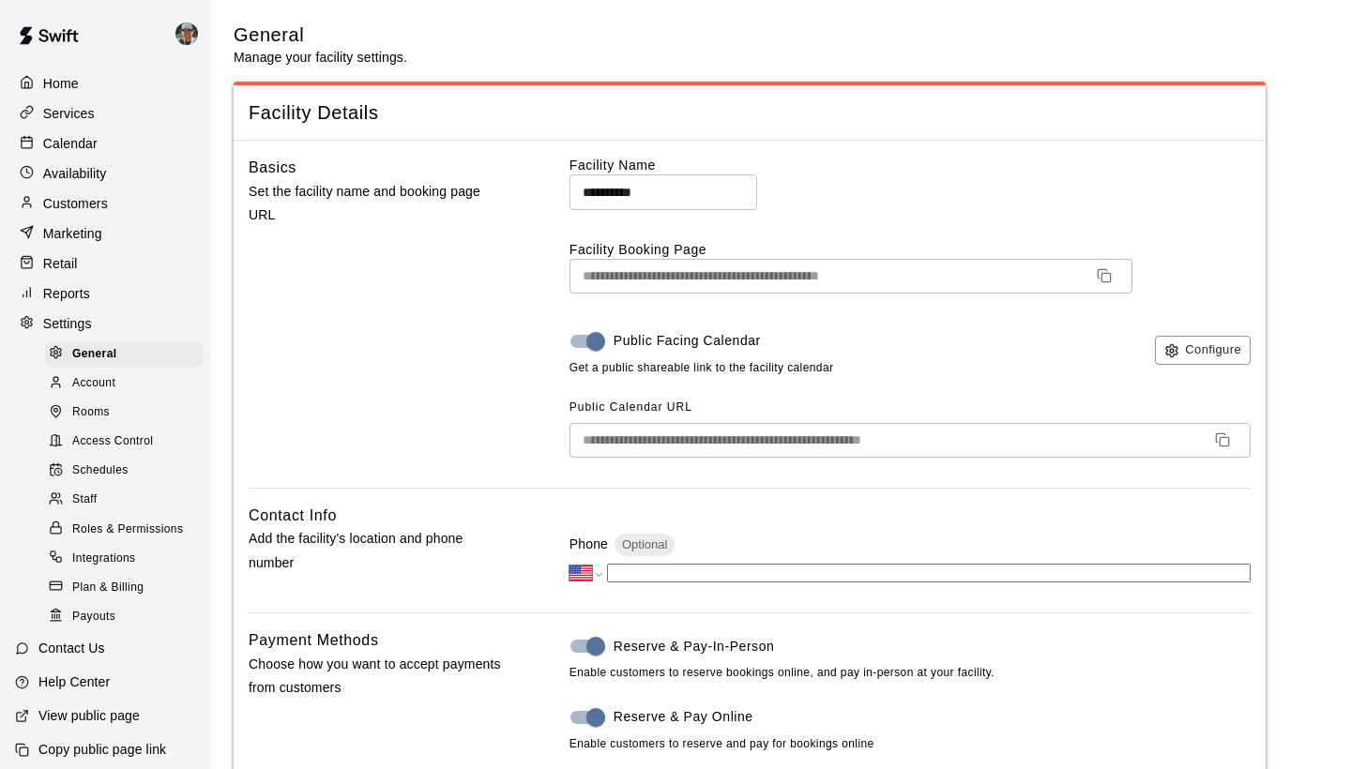
scroll to position [3782, 0]
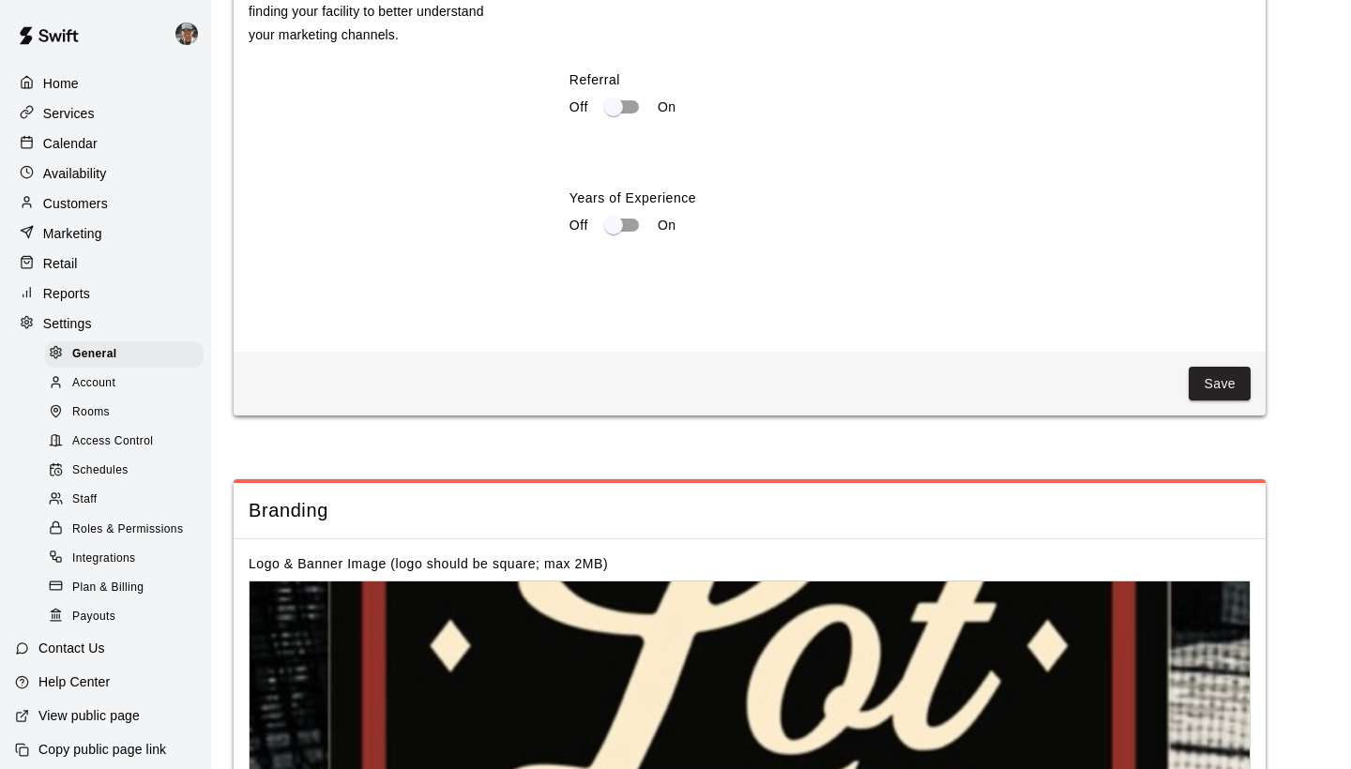
click at [100, 410] on span "Rooms" at bounding box center [91, 412] width 38 height 19
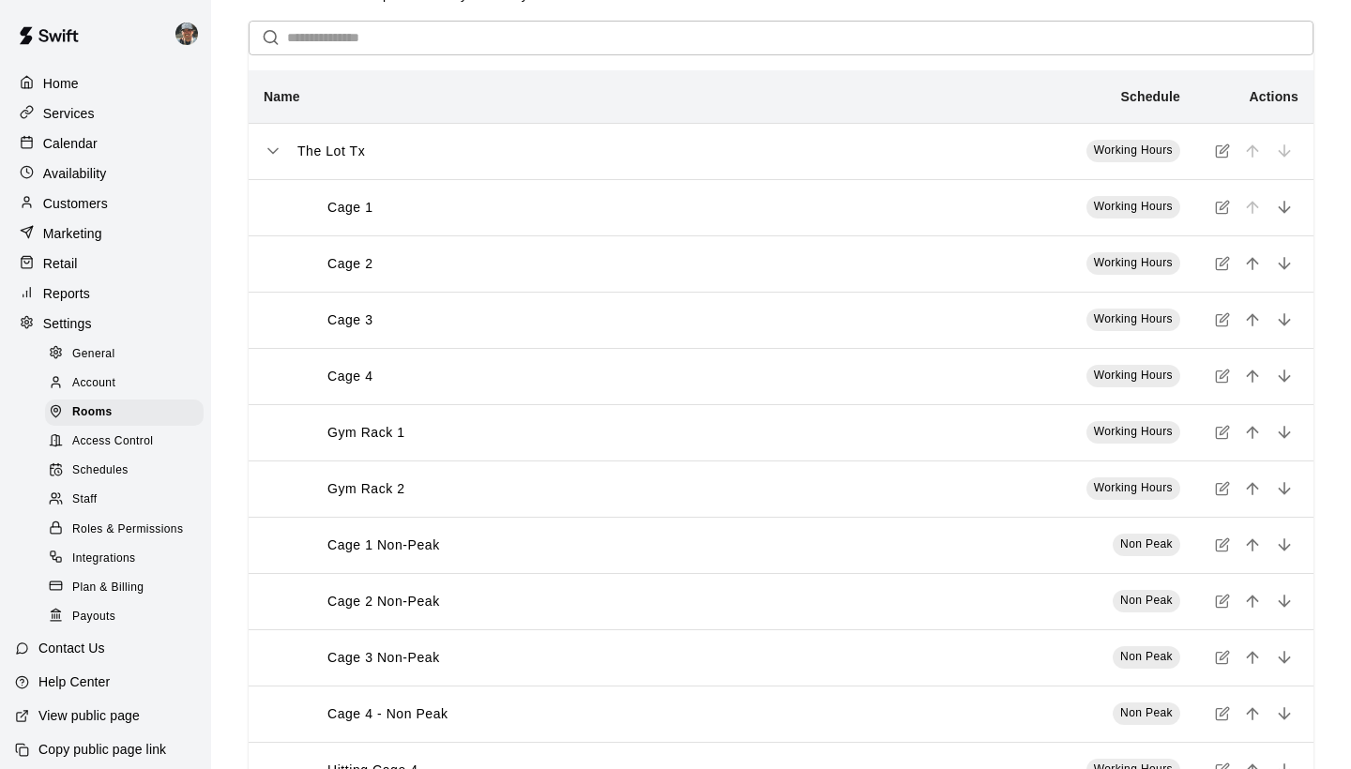
scroll to position [60, 0]
